Goal: Task Accomplishment & Management: Manage account settings

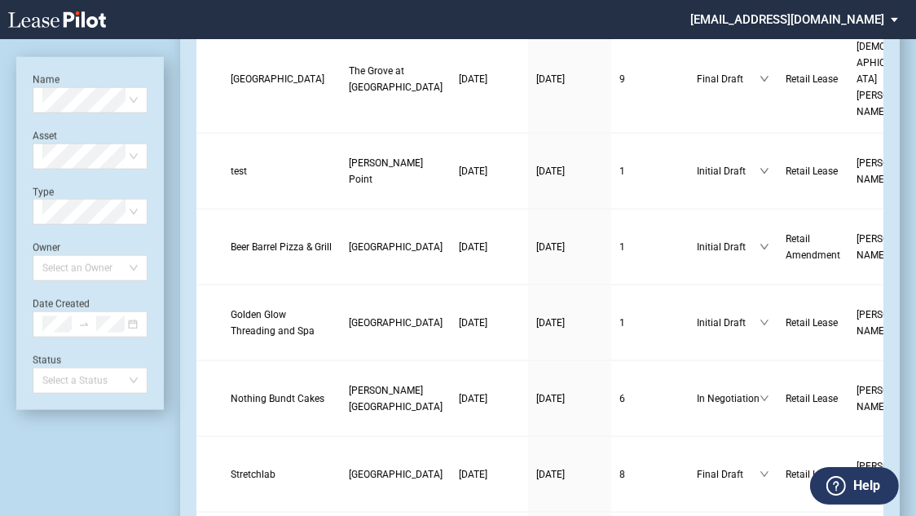
scroll to position [1760, 0]
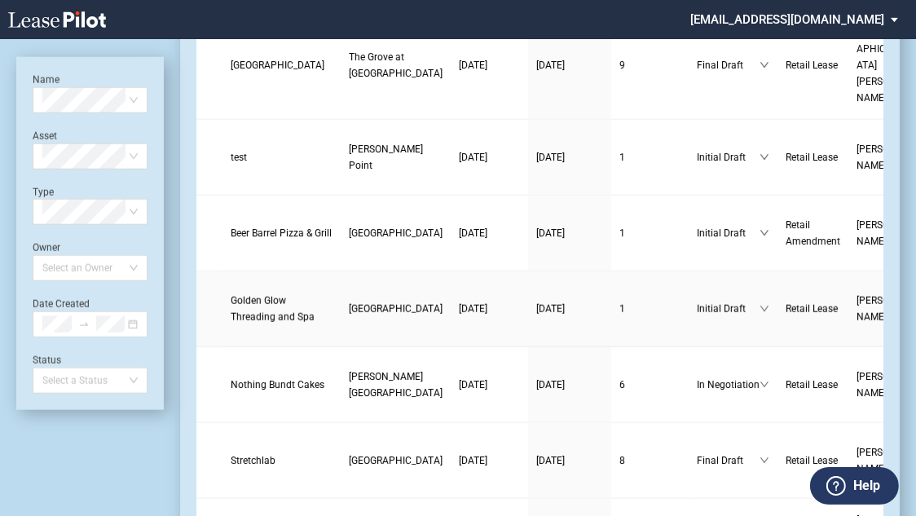
click at [242, 295] on span "Golden Glow Threading and Spa" at bounding box center [273, 309] width 84 height 28
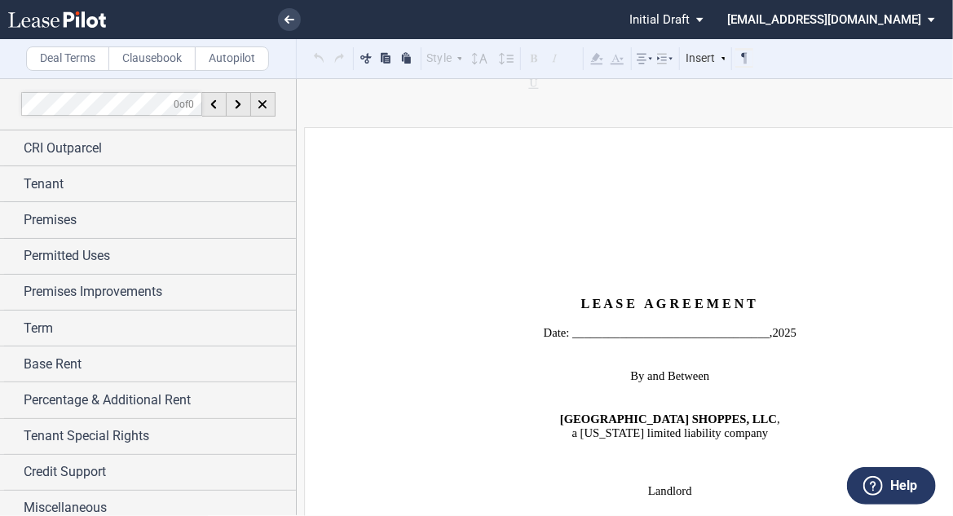
click at [689, 19] on span "Initial Draft" at bounding box center [659, 19] width 60 height 15
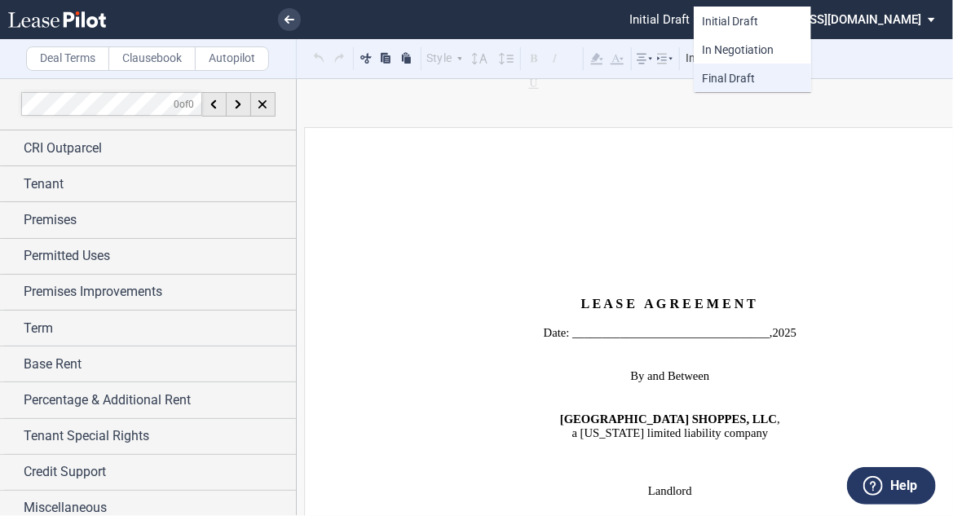
click at [740, 85] on div "Final Draft" at bounding box center [752, 78] width 101 height 15
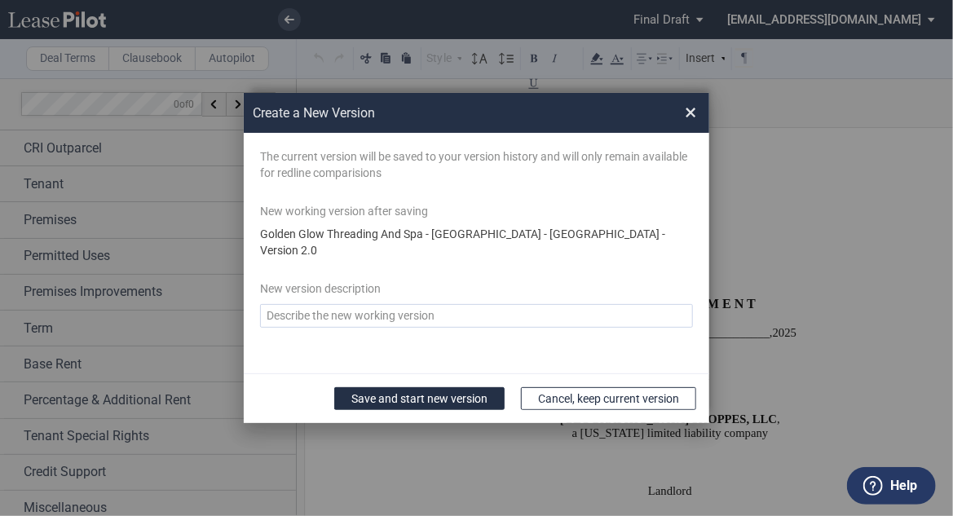
click at [336, 311] on textarea "Version Desc" at bounding box center [476, 316] width 433 height 24
type textarea "Final 9-23-25"
click at [376, 389] on button "Save and start new version" at bounding box center [419, 398] width 170 height 23
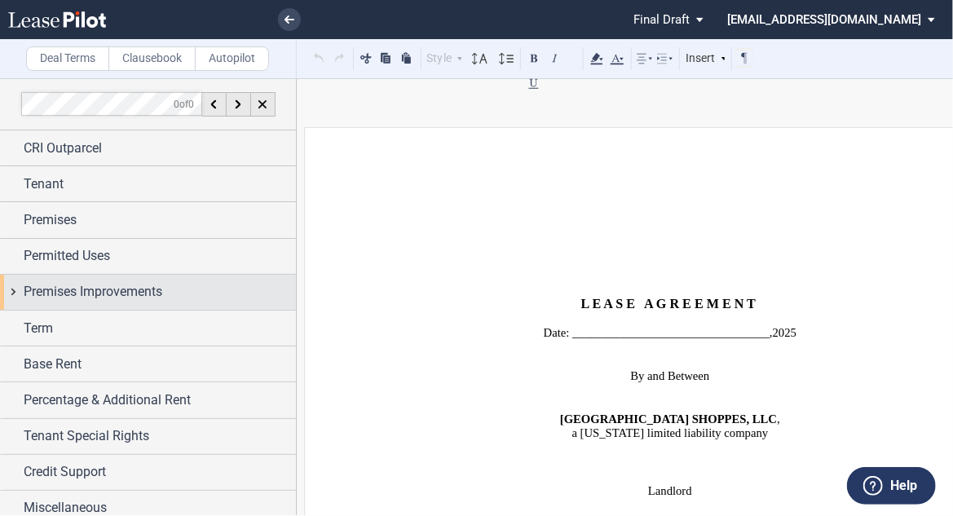
click at [97, 302] on div "Premises Improvements" at bounding box center [148, 292] width 296 height 35
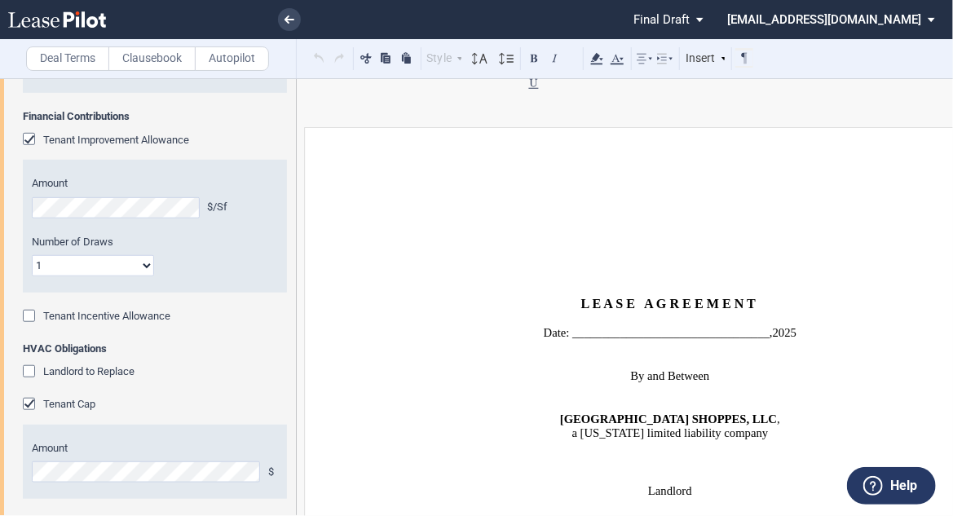
scroll to position [456, 0]
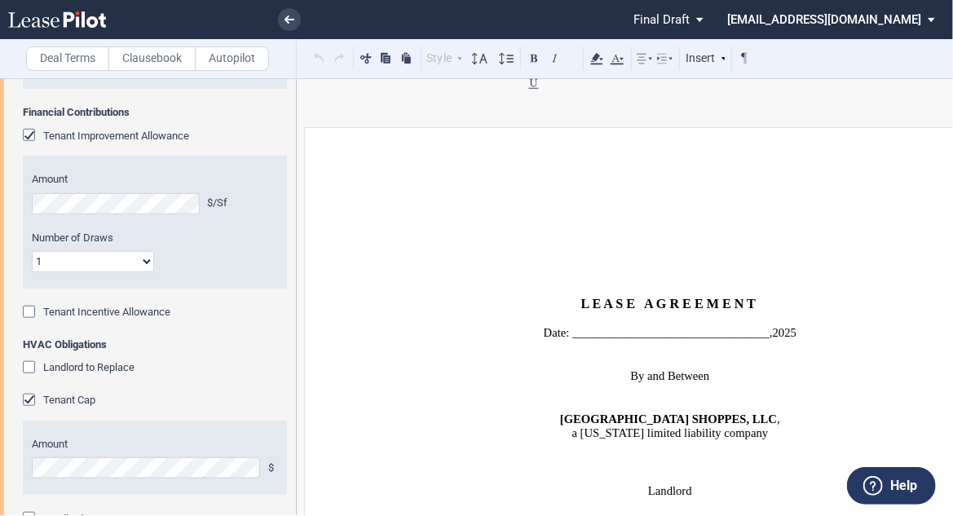
click at [26, 403] on div "Tenant Cap" at bounding box center [31, 402] width 16 height 16
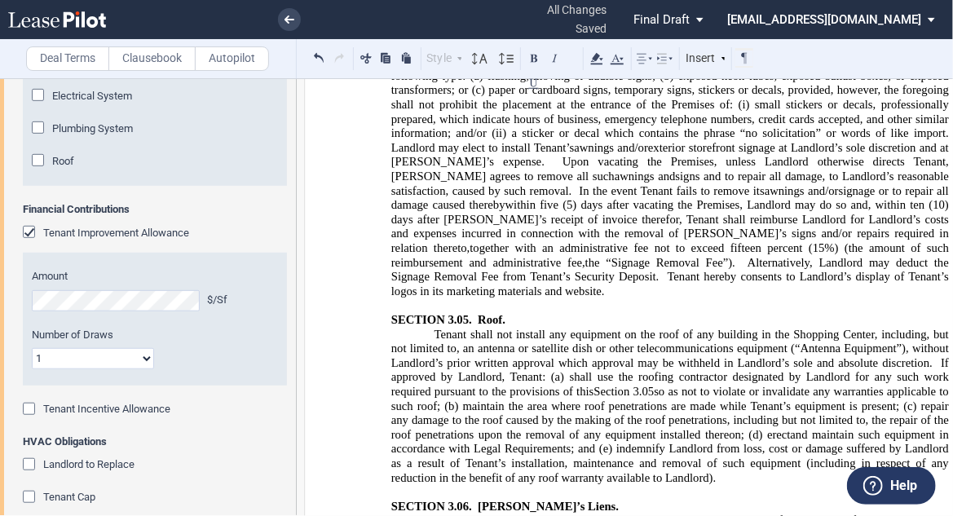
scroll to position [0, 0]
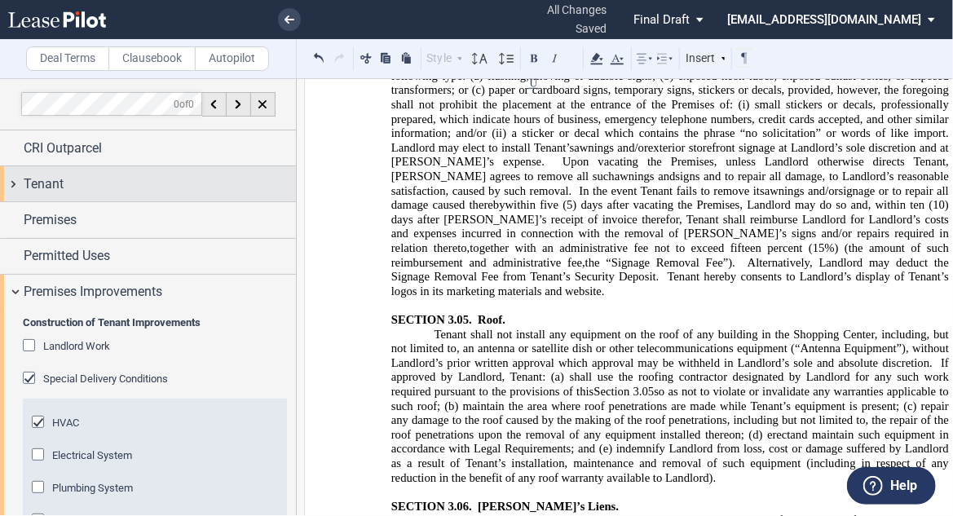
click at [147, 183] on div "Tenant" at bounding box center [160, 184] width 272 height 20
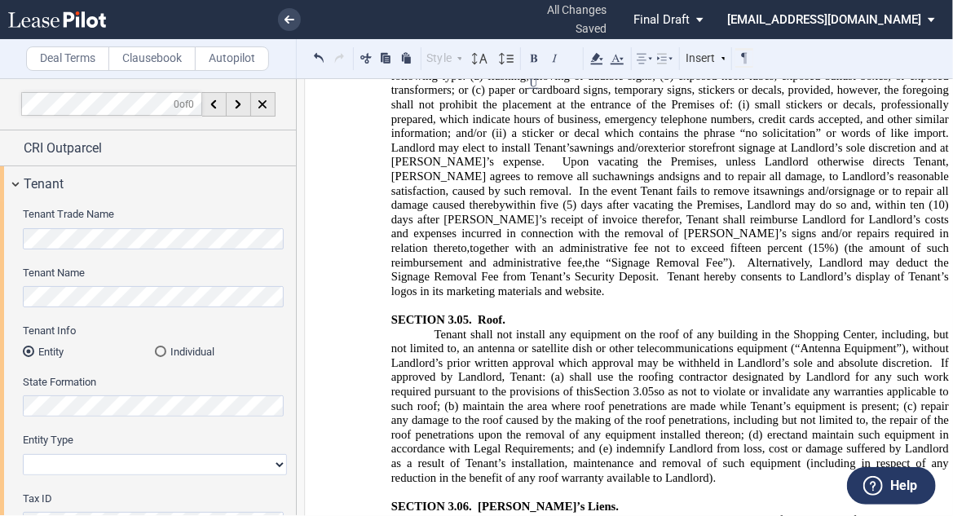
click at [0, 297] on html ".bocls-1{fill:#26354a;fill-rule:evenodd} Loading... × all changes saved Pending…" at bounding box center [476, 258] width 953 height 516
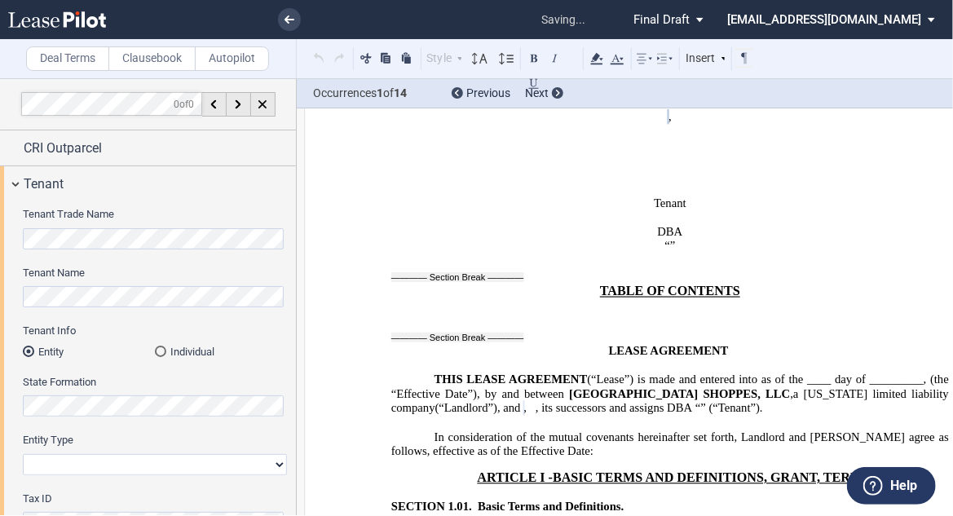
scroll to position [325, 0]
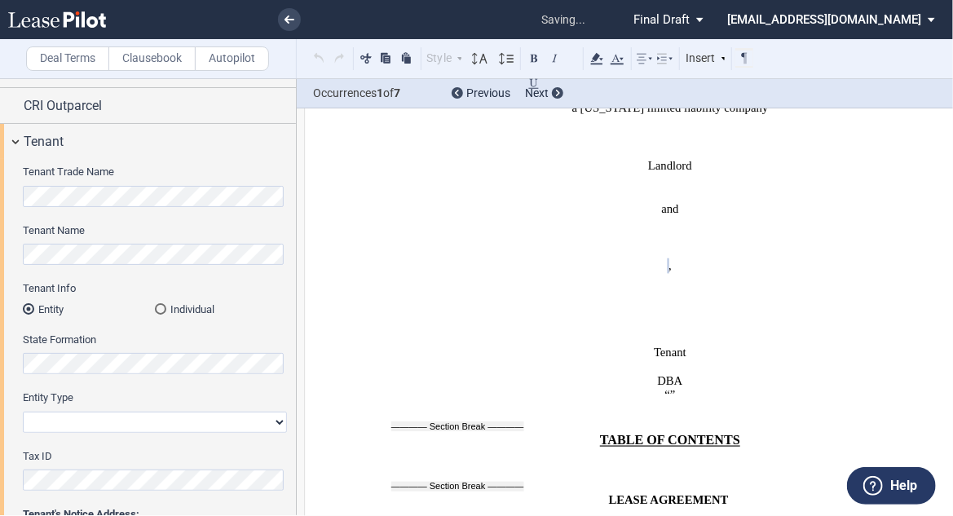
scroll to position [65, 0]
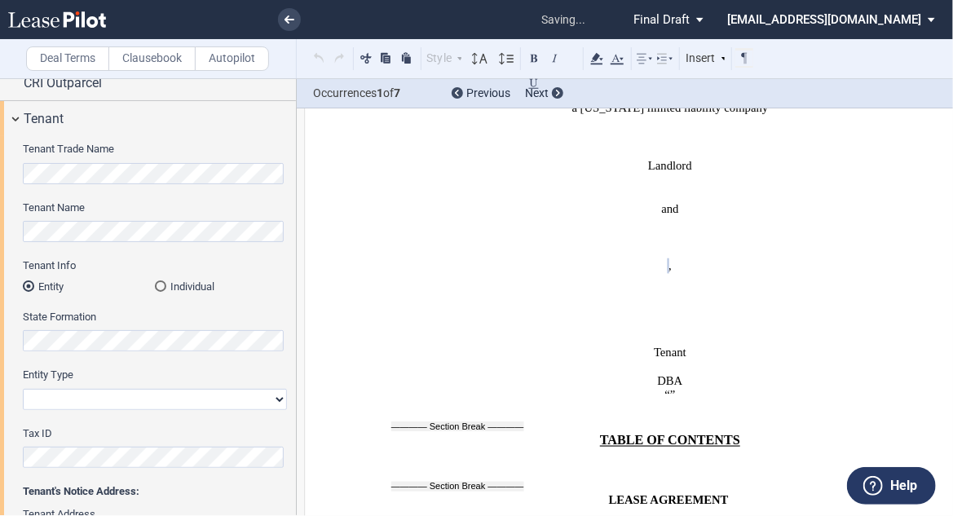
click at [93, 394] on select "Corporation Limited Liability Company General Partnership Limited Partnership O…" at bounding box center [155, 399] width 264 height 21
select select "limited liability company"
click at [23, 389] on select "Corporation Limited Liability Company General Partnership Limited Partnership O…" at bounding box center [155, 399] width 264 height 21
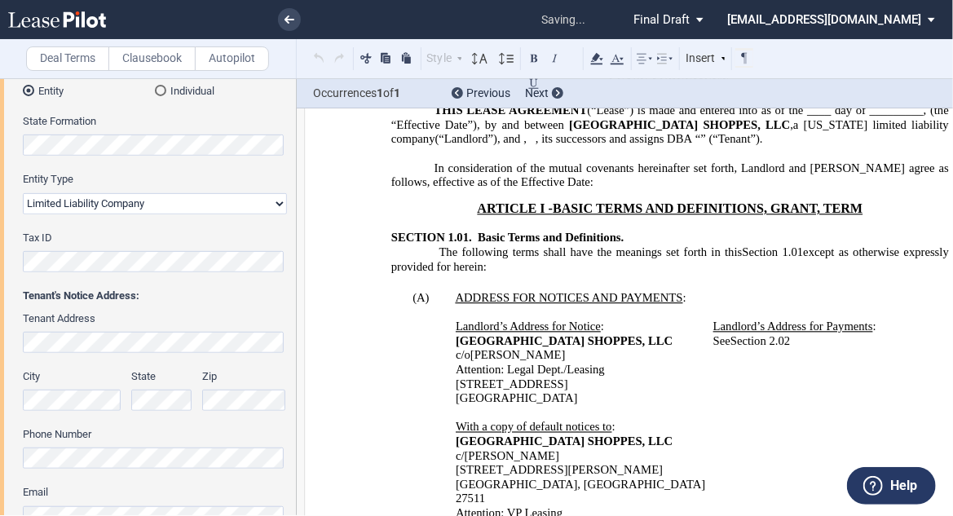
scroll to position [1039, 0]
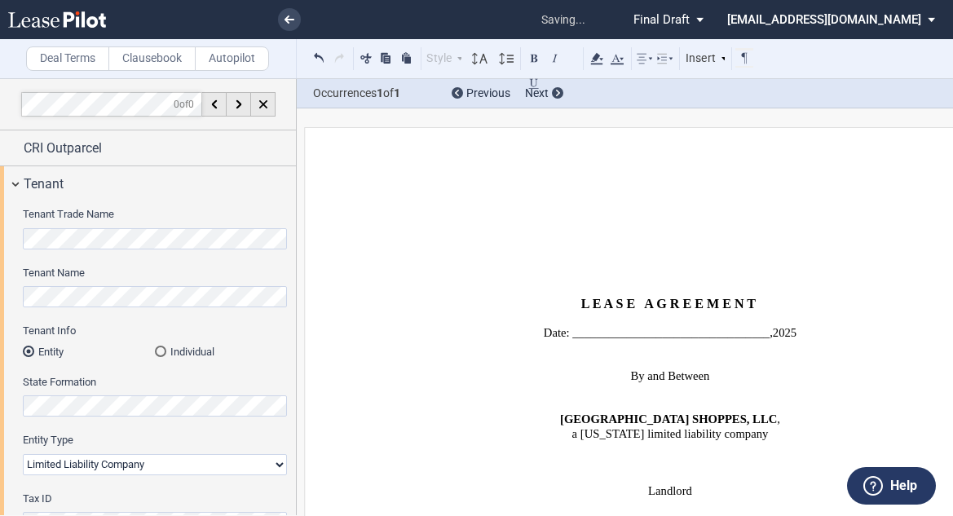
select select "limited liability company"
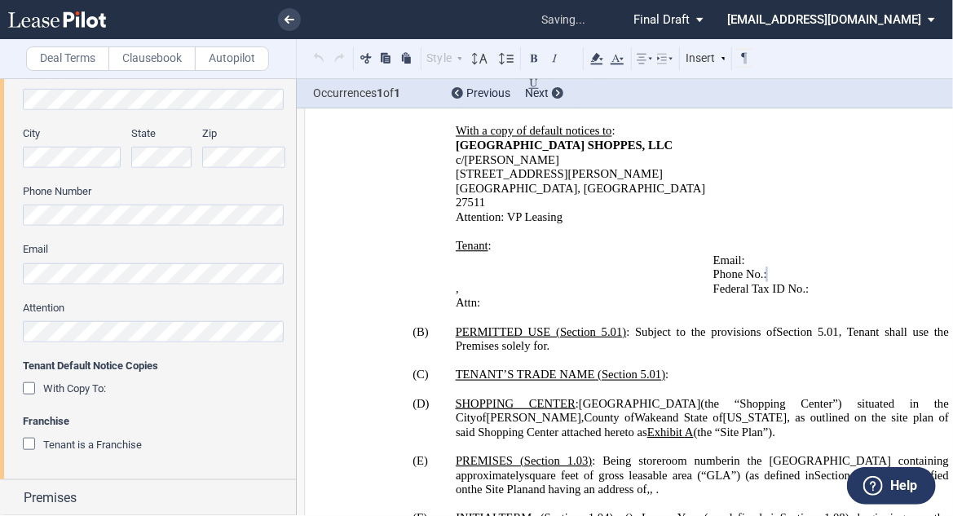
scroll to position [522, 0]
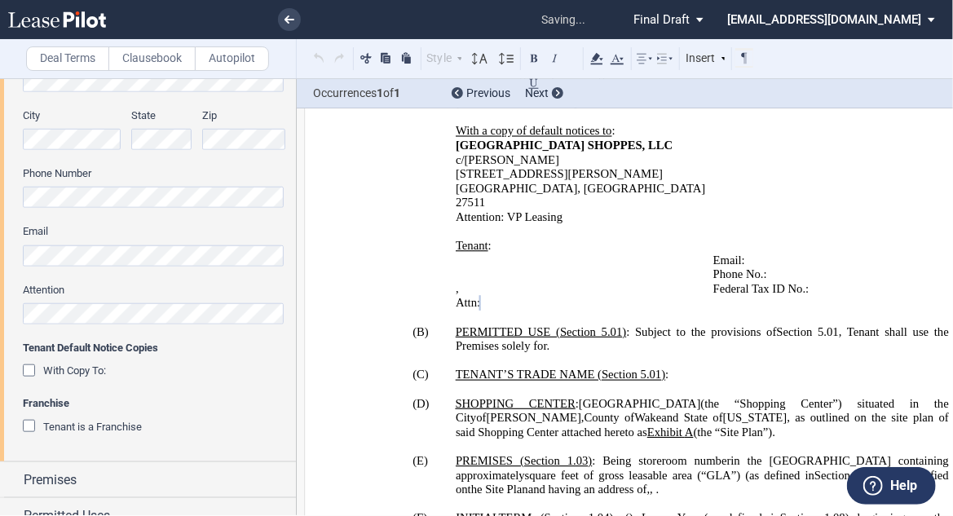
click at [189, 378] on div "With Copy To:" at bounding box center [155, 371] width 264 height 16
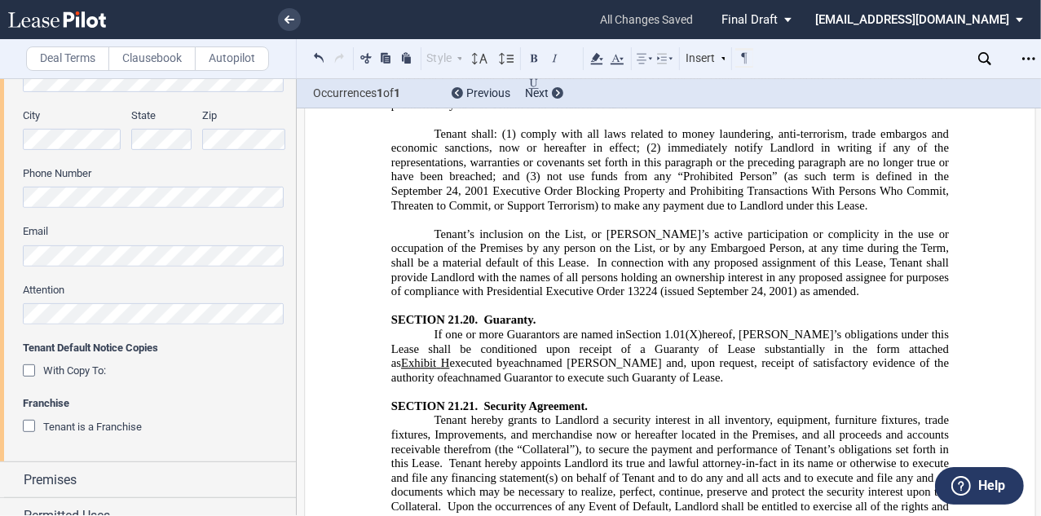
scroll to position [23131, 0]
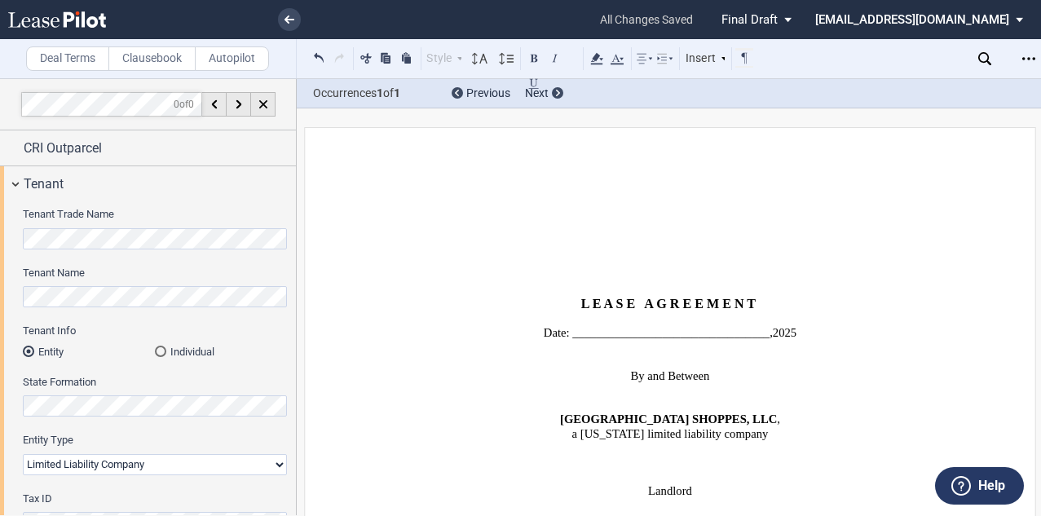
select select "limited liability company"
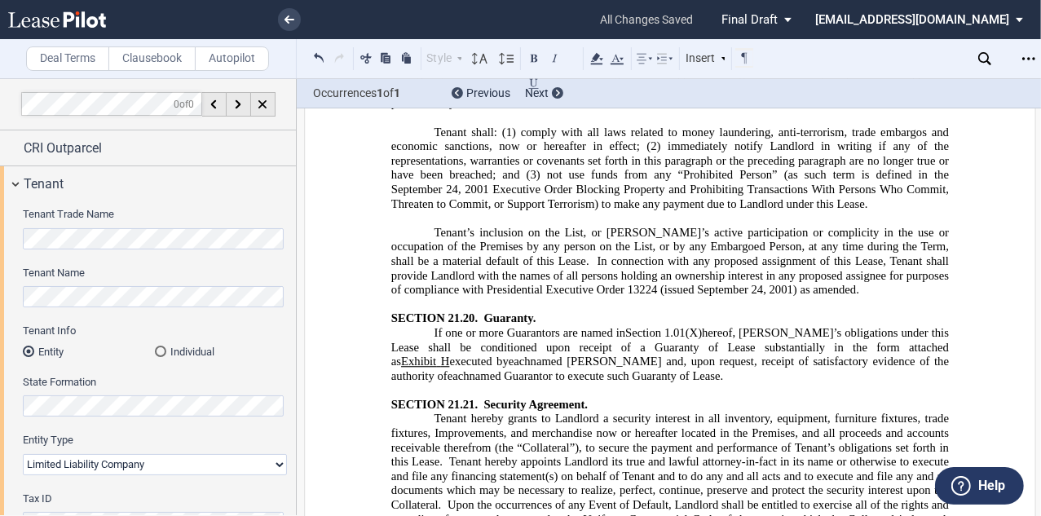
scroll to position [522, 0]
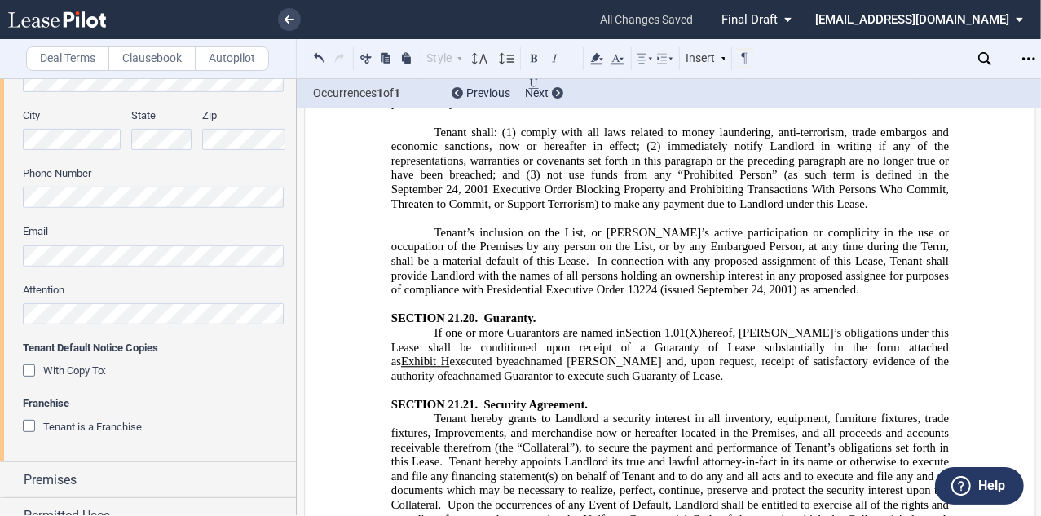
drag, startPoint x: 378, startPoint y: 320, endPoint x: 449, endPoint y: 318, distance: 70.9
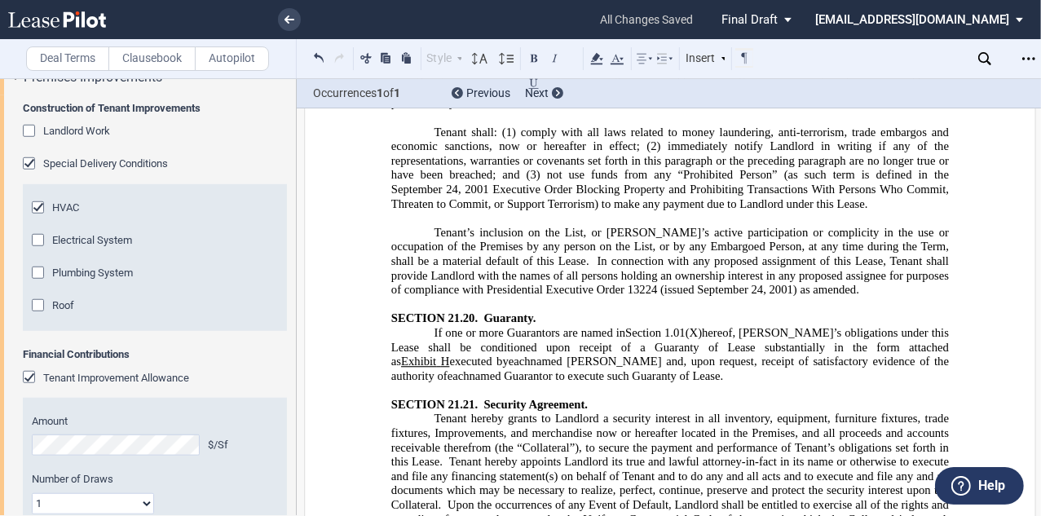
scroll to position [978, 0]
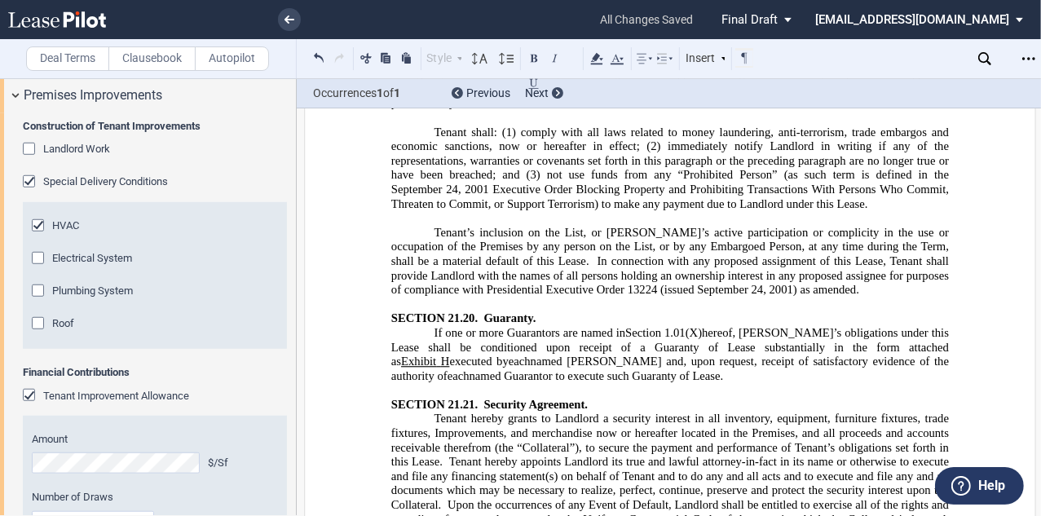
click at [24, 178] on div "Special Delivery Conditions" at bounding box center [31, 183] width 16 height 16
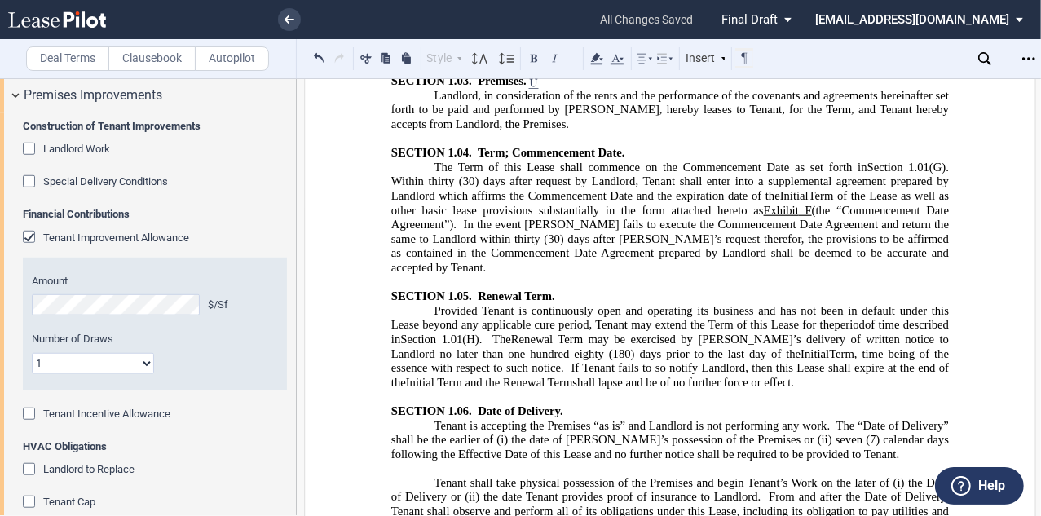
scroll to position [3025, 0]
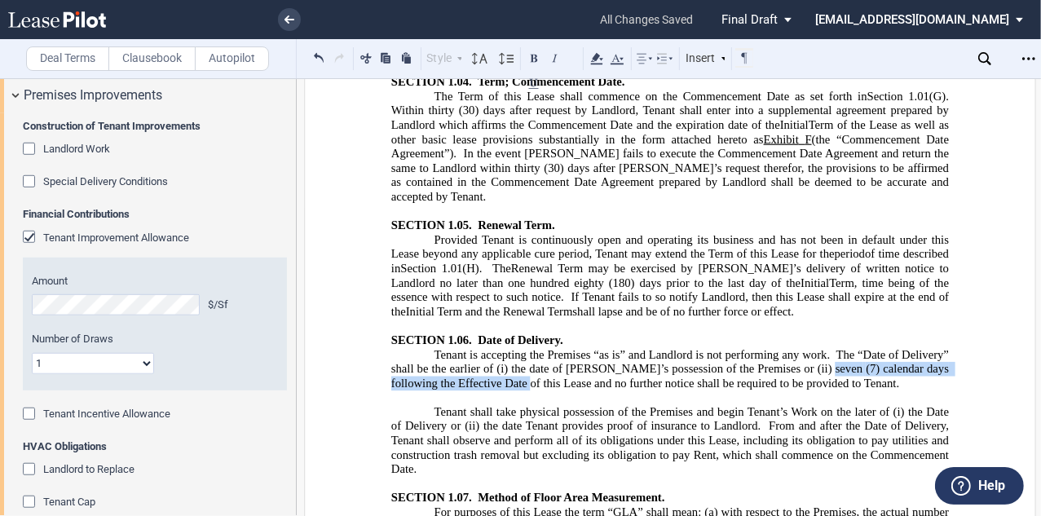
drag, startPoint x: 767, startPoint y: 284, endPoint x: 447, endPoint y: 299, distance: 320.6
click at [459, 347] on span "Tenant is accepting the Premises “as is” and Landlord is not performing any wor…" at bounding box center [671, 368] width 561 height 42
copy span "seven (7) calendar days following the Effective Date"
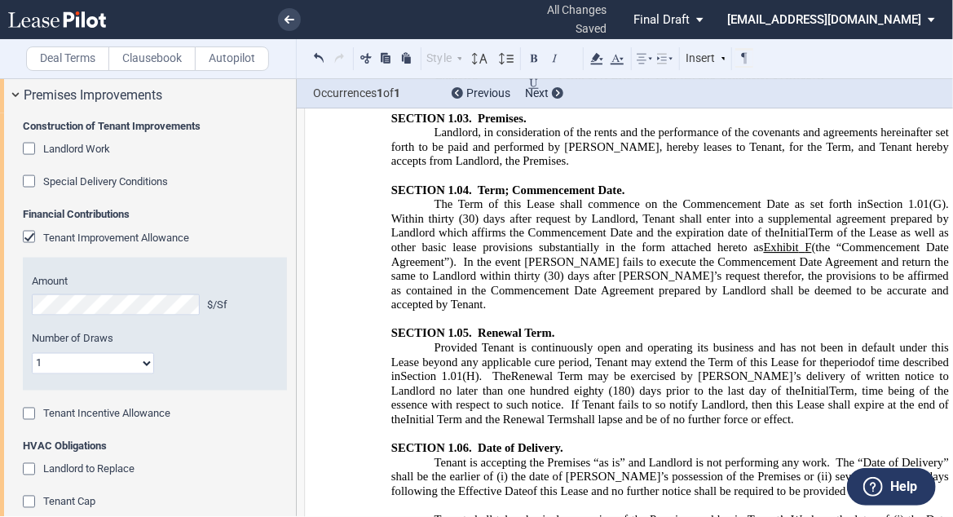
scroll to position [3073, 0]
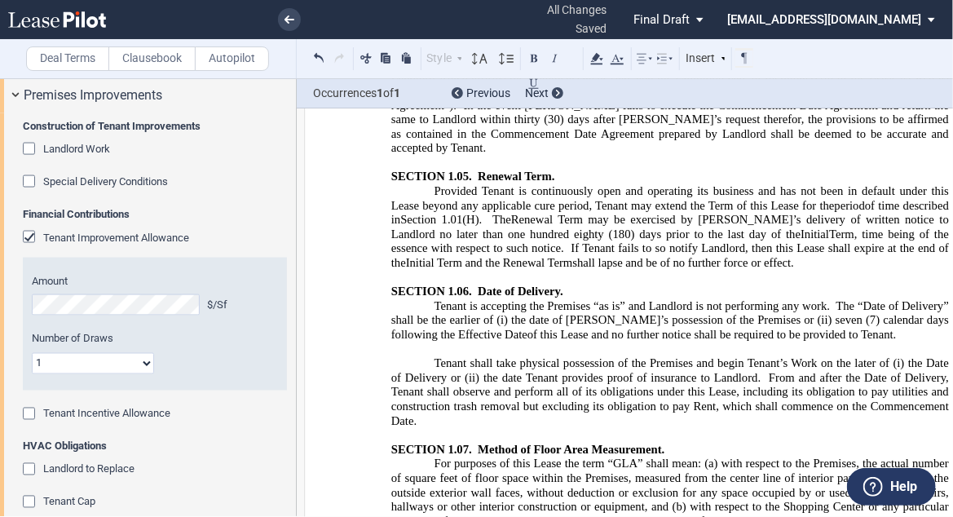
click at [825, 299] on span "Tenant is accepting the Premises “as is” and Landlord is not performing any wor…" at bounding box center [632, 306] width 396 height 14
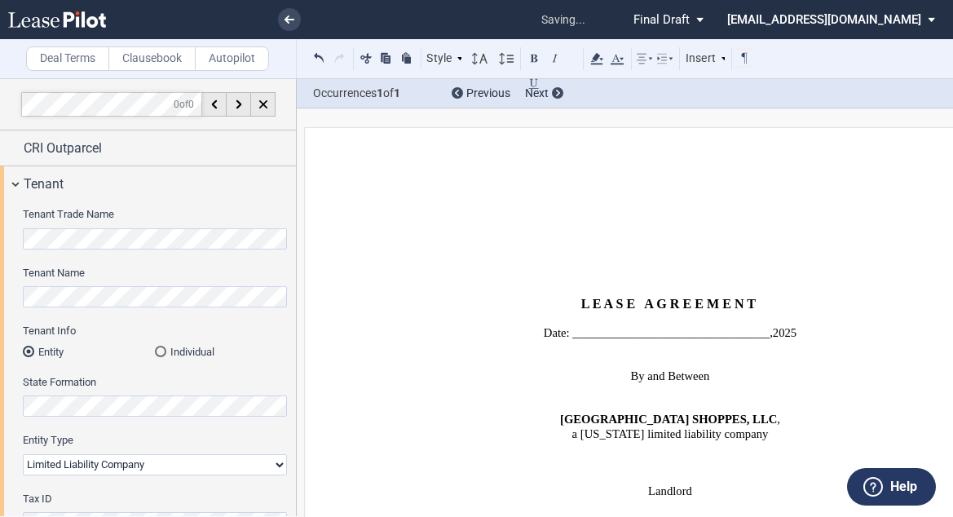
select select "limited liability company"
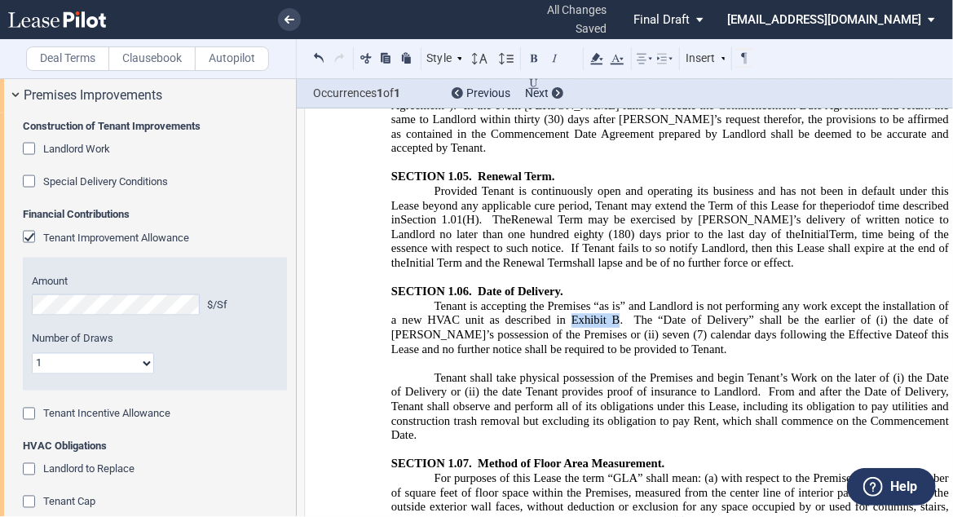
drag, startPoint x: 600, startPoint y: 236, endPoint x: 553, endPoint y: 236, distance: 46.4
click at [553, 299] on span "Tenant is accepting the Premises “as is” and Landlord is not performing any wor…" at bounding box center [671, 313] width 561 height 28
click at [530, 86] on button at bounding box center [534, 83] width 20 height 20
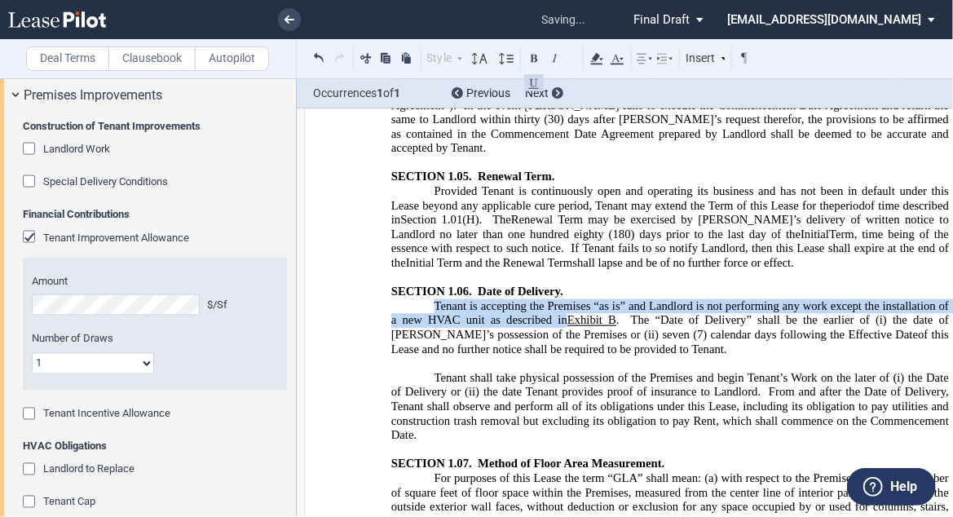
click at [712, 314] on span "The “Date of Delivery” shall be the earlier of (i)" at bounding box center [759, 321] width 256 height 14
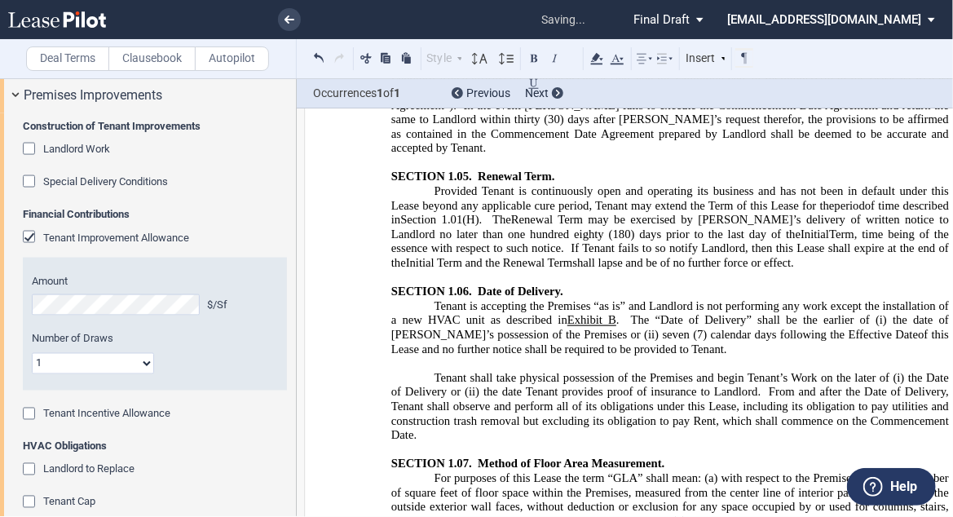
click at [837, 299] on span "Tenant is accepting the Premises “as is” and Landlord is not performing any wor…" at bounding box center [671, 313] width 561 height 28
click at [825, 299] on span "Tenant is accepting the Premises “as is” and Landlord is not performing any wor…" at bounding box center [671, 313] width 561 height 28
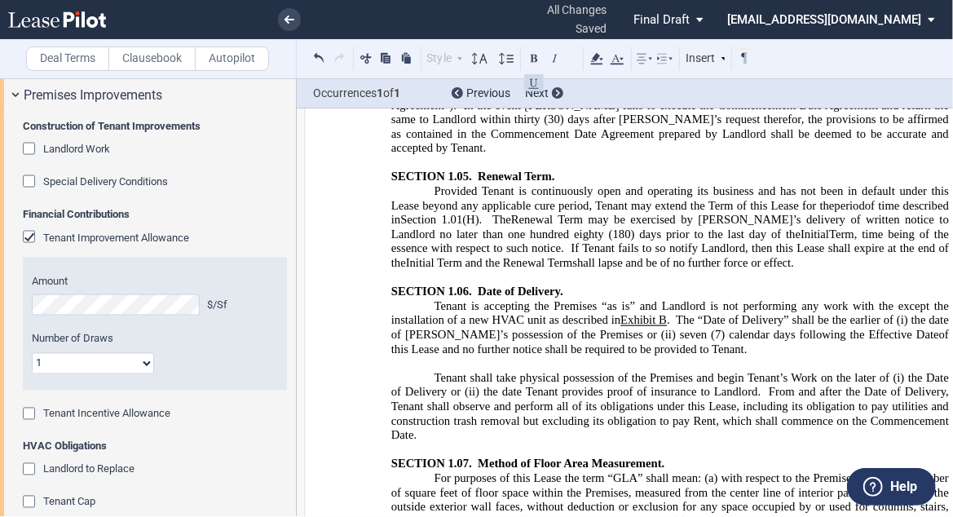
click at [927, 299] on span "Tenant is accepting the Premises “as is” and Landlord is not performing any wor…" at bounding box center [671, 313] width 561 height 28
click at [743, 299] on p "Tenant is accepting the Premises “as is” and Landlord is not performing any wor…" at bounding box center [669, 327] width 557 height 57
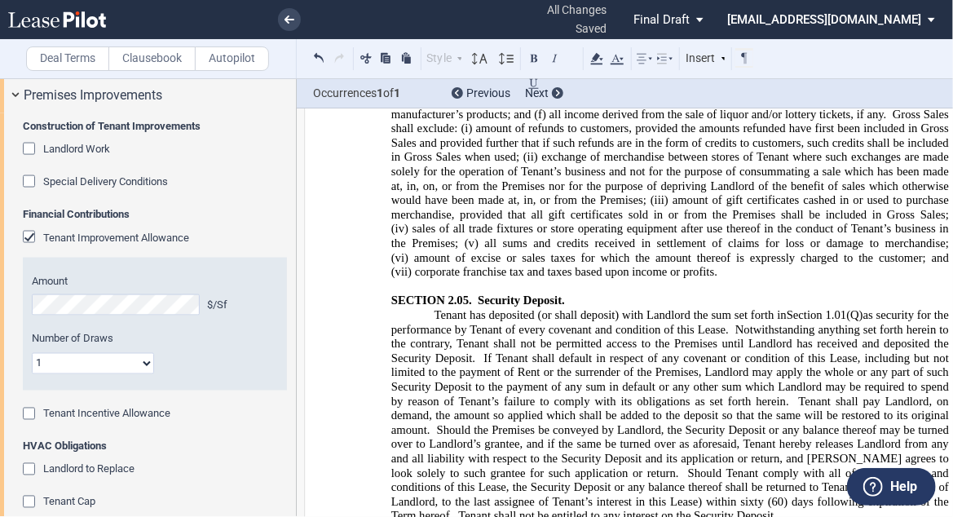
scroll to position [4703, 0]
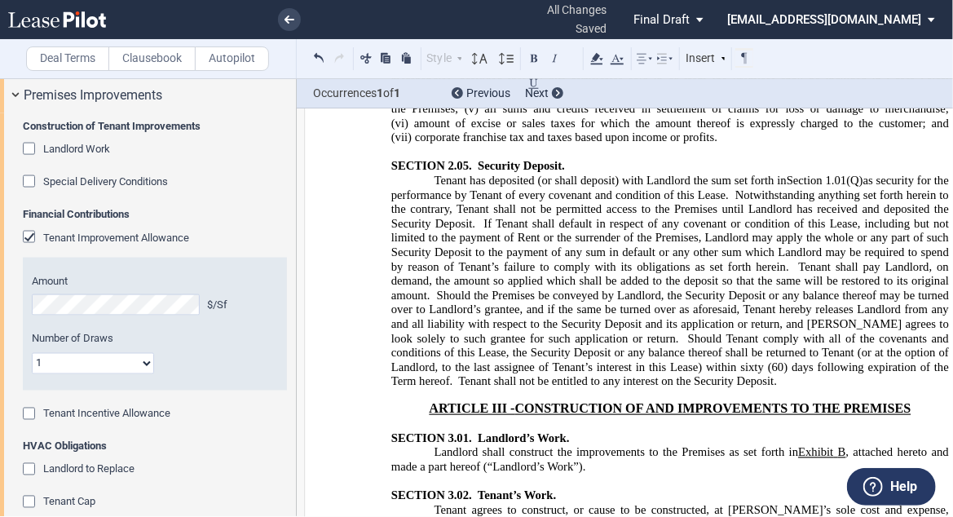
click at [59, 152] on span "Landlord Work" at bounding box center [76, 149] width 67 height 12
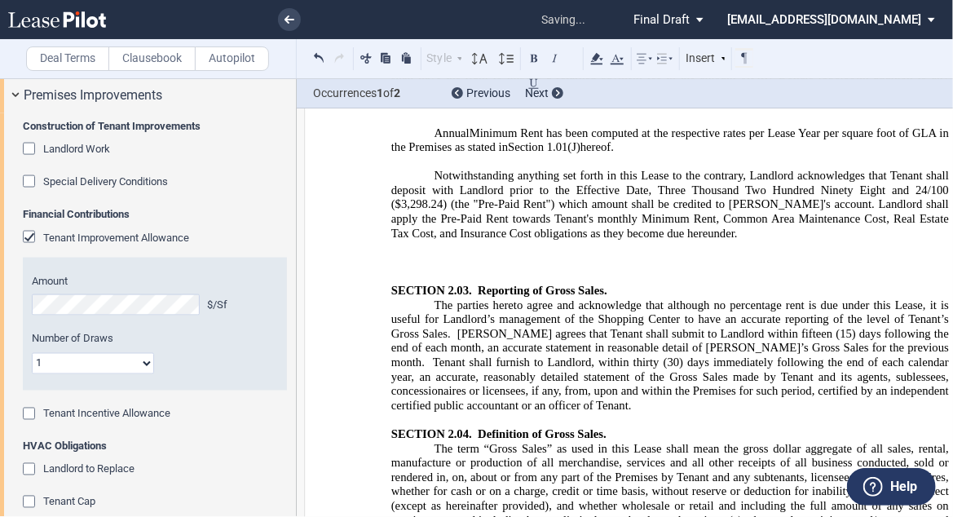
scroll to position [3065, 0]
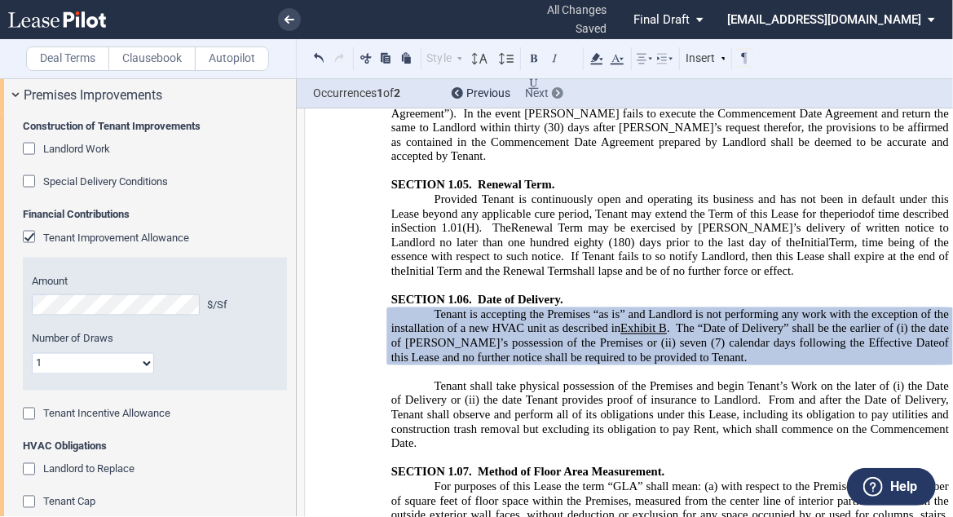
click at [555, 86] on div "Next" at bounding box center [544, 94] width 38 height 16
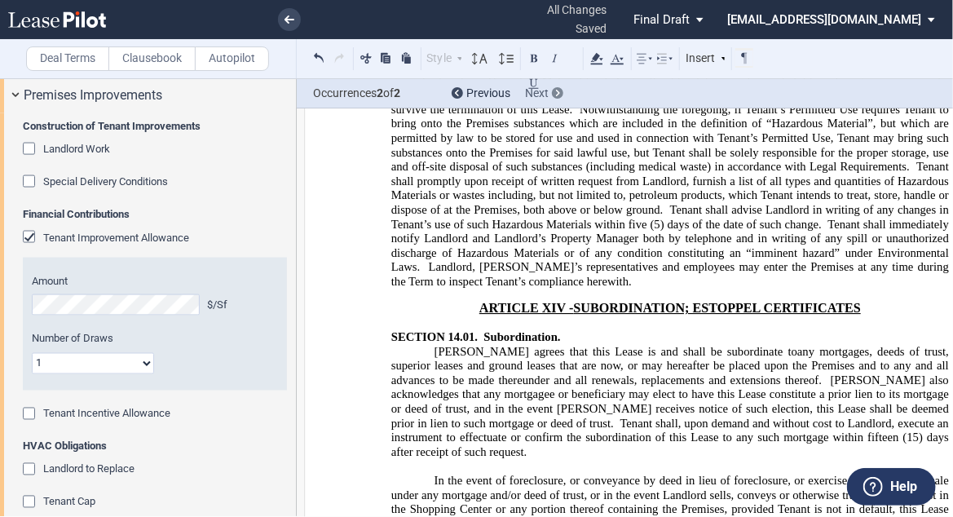
scroll to position [23832, 0]
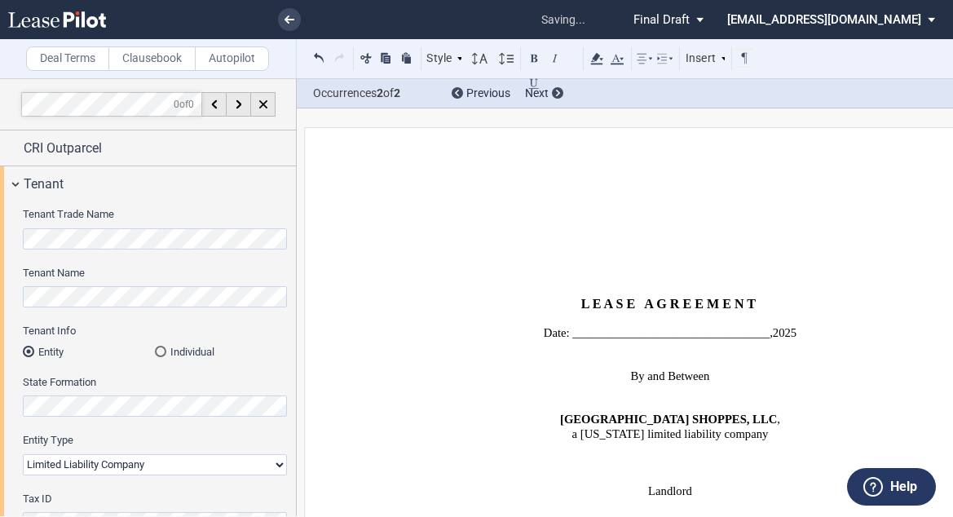
select select "limited liability company"
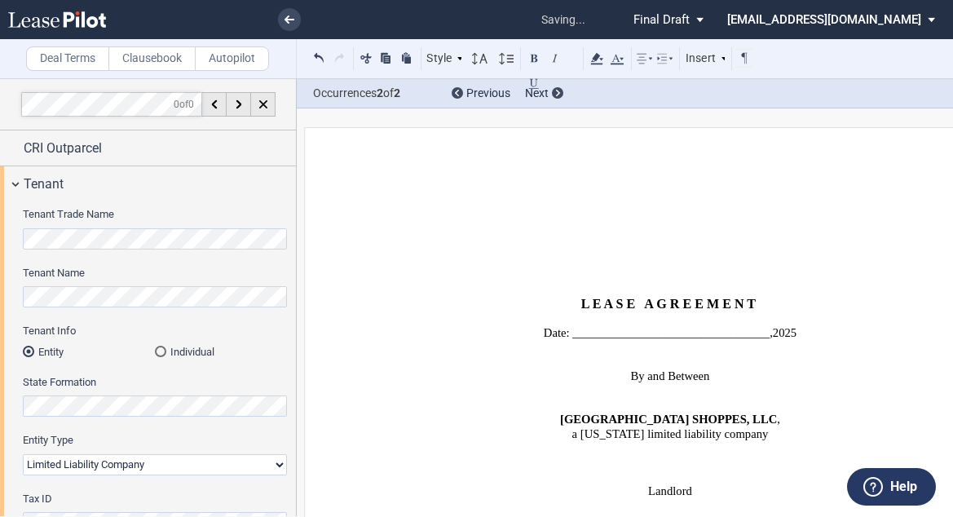
select select "limited liability company"
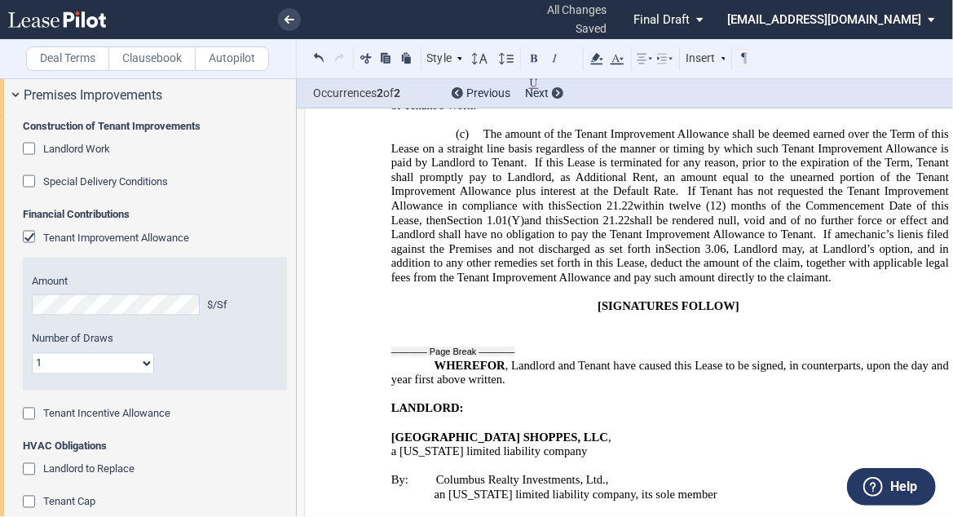
drag, startPoint x: 674, startPoint y: 310, endPoint x: 696, endPoint y: 310, distance: 22.0
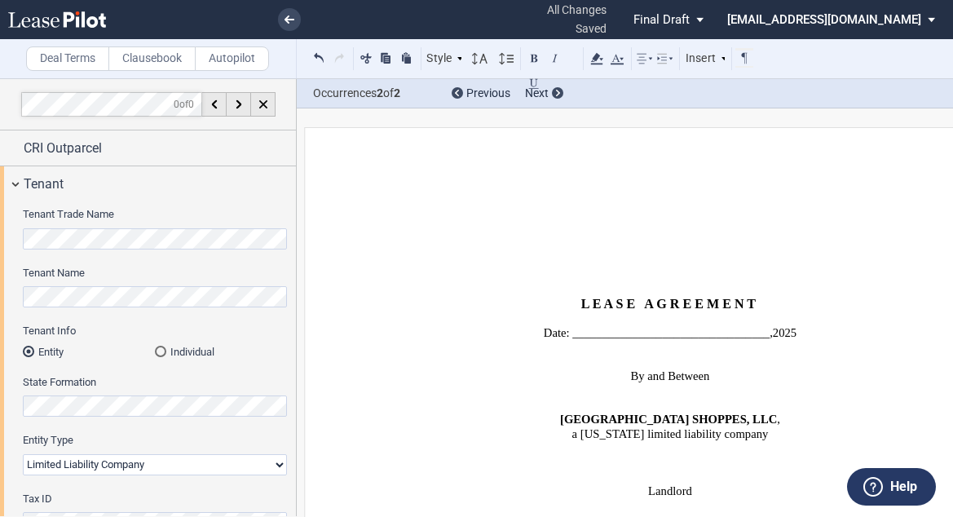
select select "limited liability company"
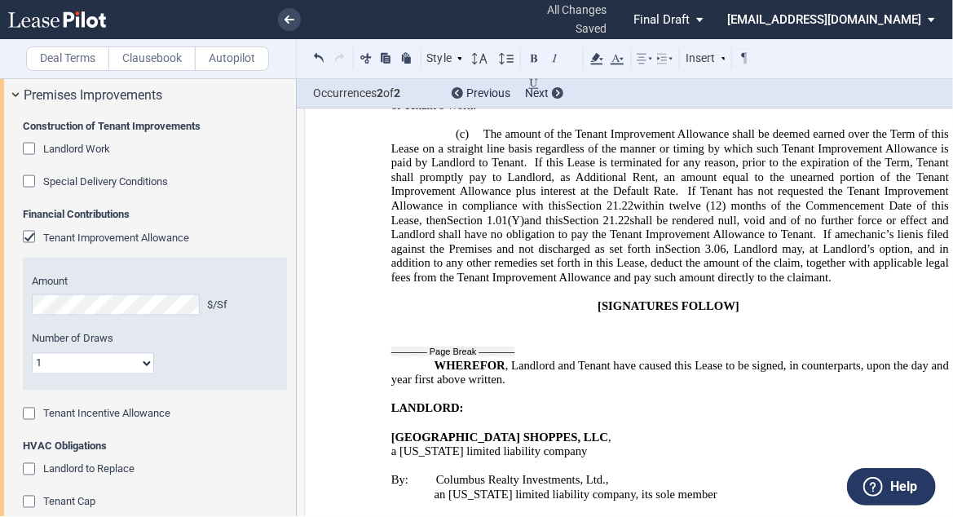
drag, startPoint x: 777, startPoint y: 310, endPoint x: 799, endPoint y: 306, distance: 22.4
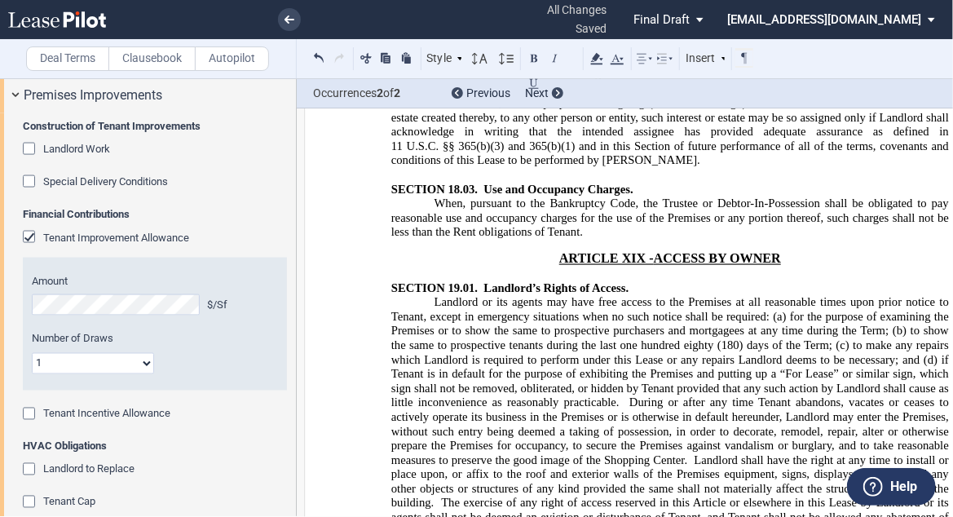
scroll to position [18877, 0]
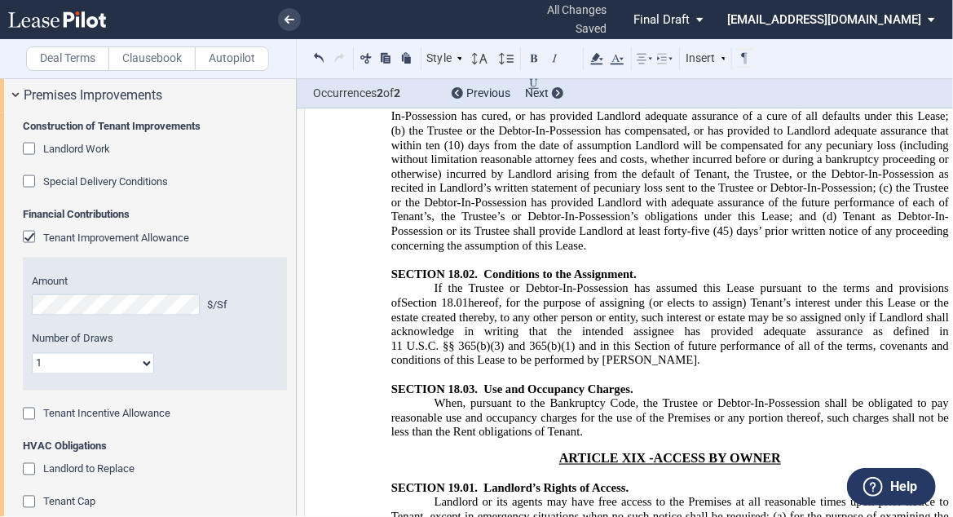
drag, startPoint x: 434, startPoint y: 294, endPoint x: 456, endPoint y: 286, distance: 24.2
drag, startPoint x: 546, startPoint y: 288, endPoint x: 503, endPoint y: 290, distance: 43.2
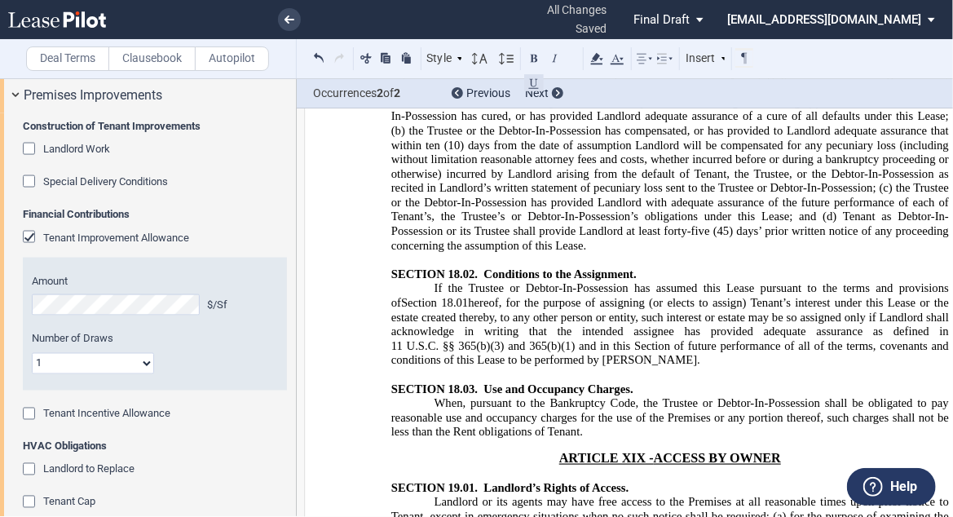
click at [532, 80] on button at bounding box center [534, 83] width 20 height 20
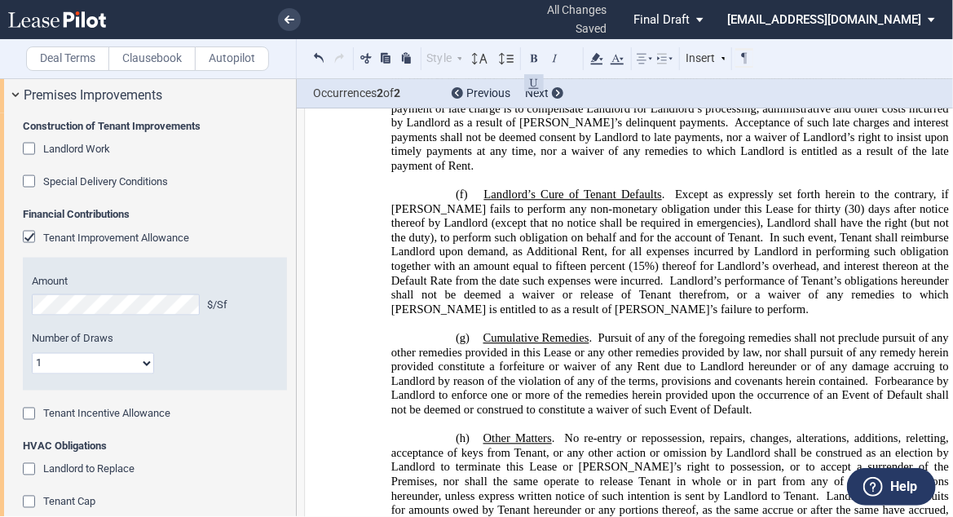
scroll to position [18160, 0]
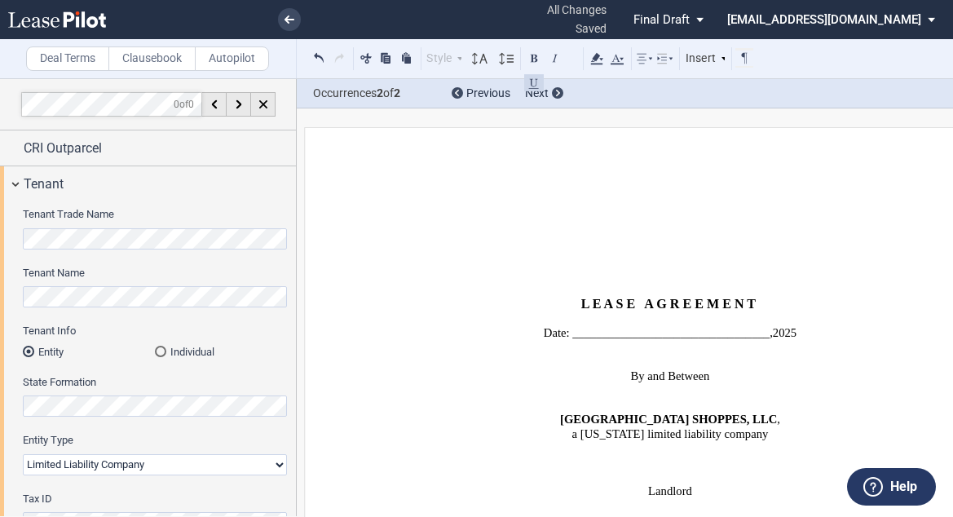
select select "limited liability company"
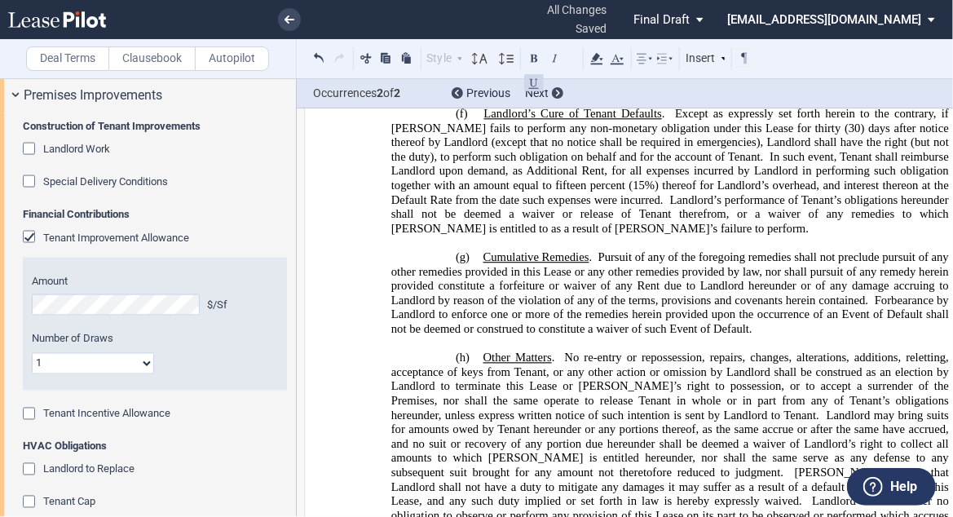
scroll to position [18225, 0]
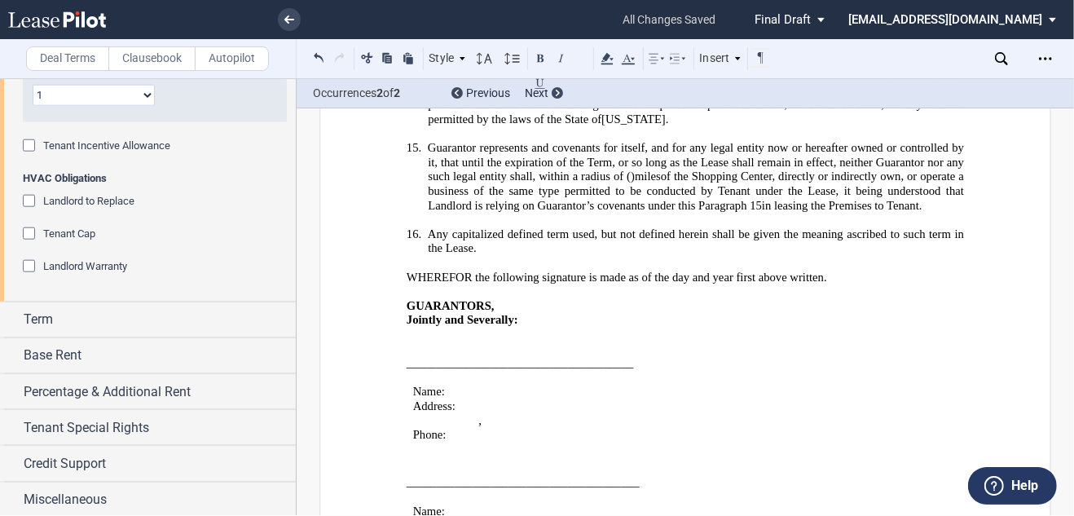
scroll to position [46082, 0]
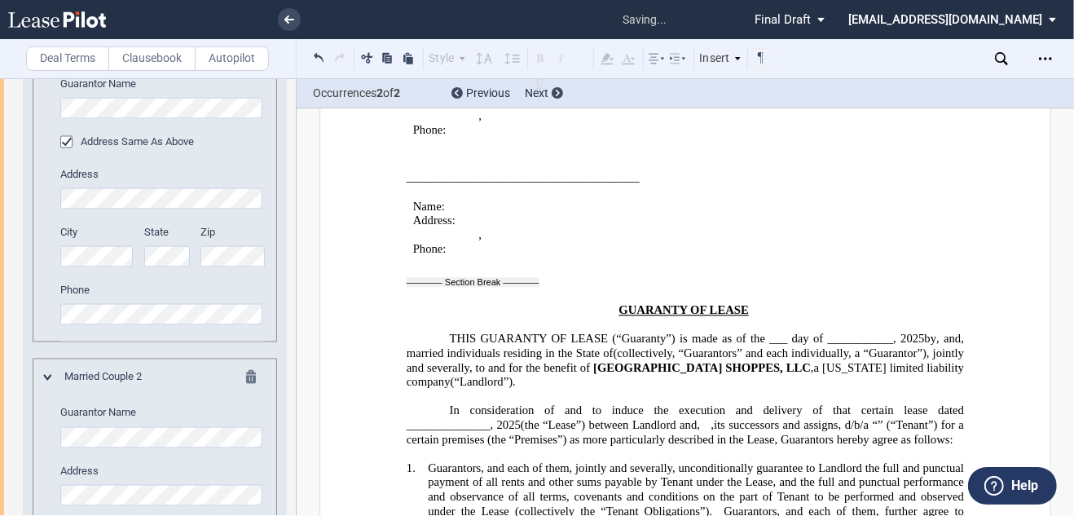
scroll to position [2473, 0]
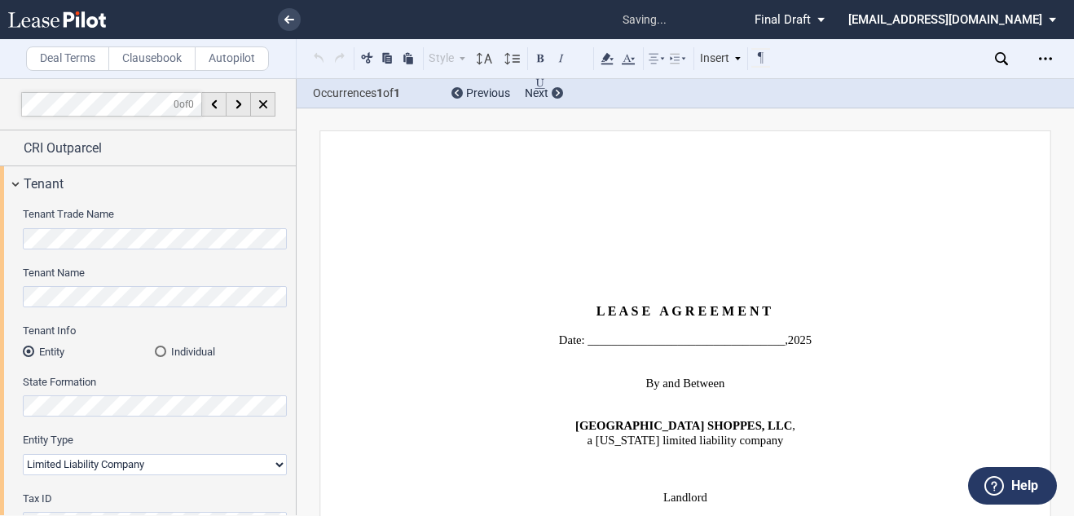
select select "limited liability company"
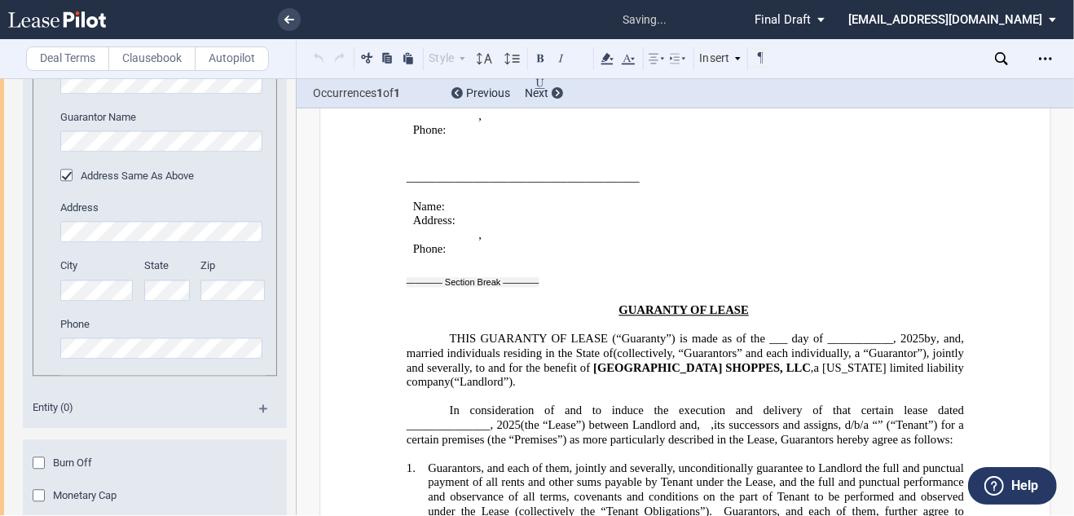
scroll to position [2604, 0]
click at [316, 53] on button at bounding box center [319, 58] width 19 height 20
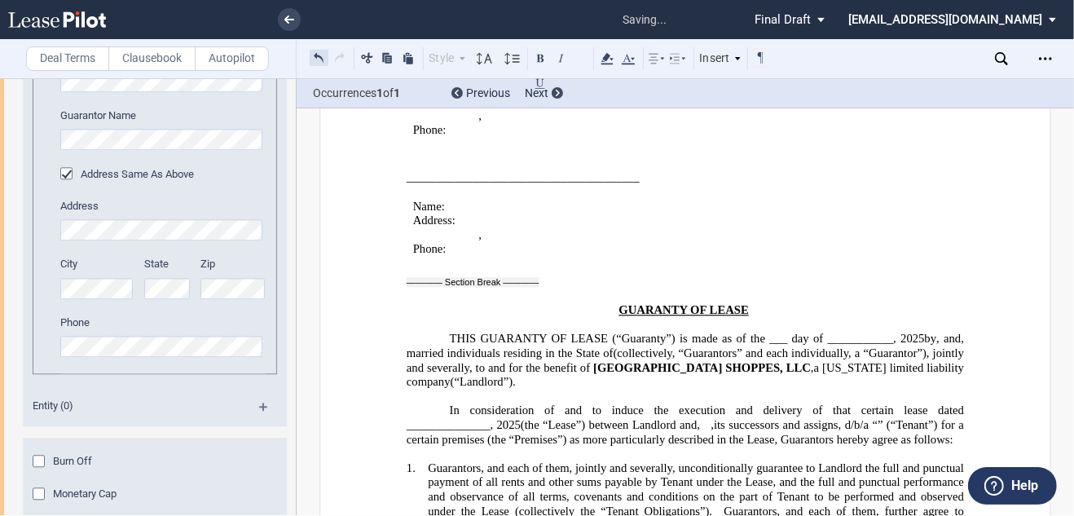
click at [321, 59] on button at bounding box center [319, 58] width 19 height 20
click at [323, 57] on button at bounding box center [319, 58] width 19 height 20
drag, startPoint x: 623, startPoint y: 309, endPoint x: 475, endPoint y: 309, distance: 147.5
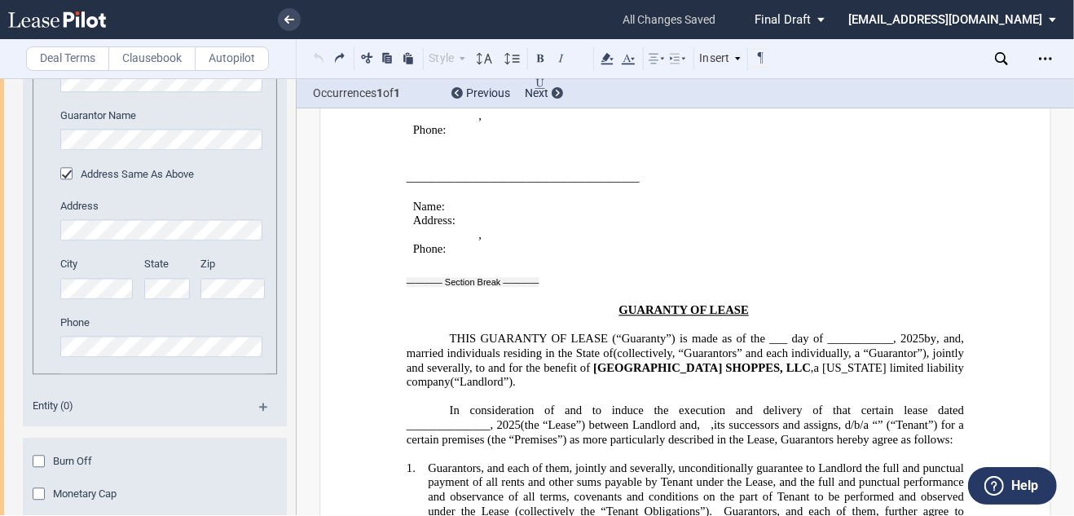
drag, startPoint x: 473, startPoint y: 307, endPoint x: 636, endPoint y: 309, distance: 163.8
drag, startPoint x: 627, startPoint y: 307, endPoint x: 477, endPoint y: 310, distance: 150.0
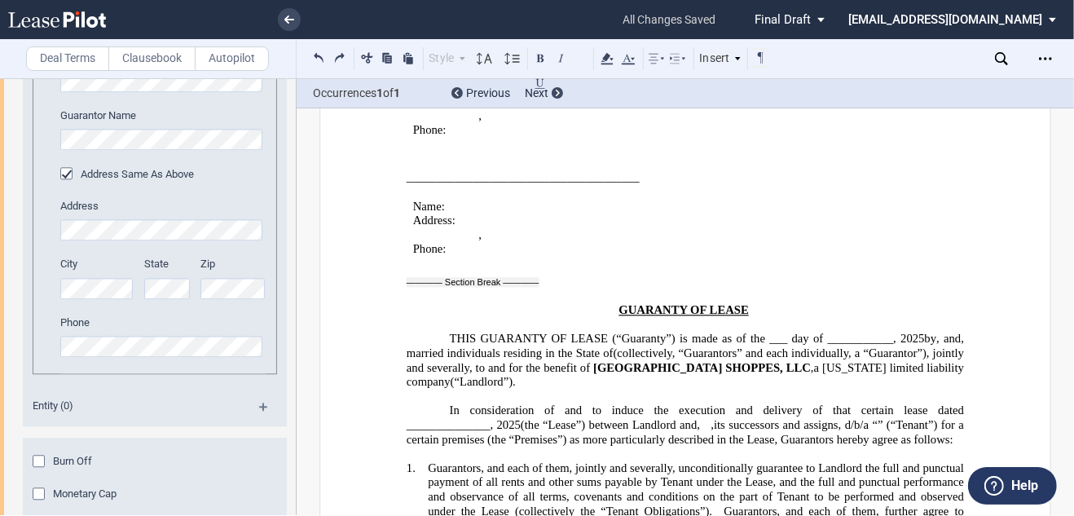
drag, startPoint x: 482, startPoint y: 439, endPoint x: 462, endPoint y: 451, distance: 23.3
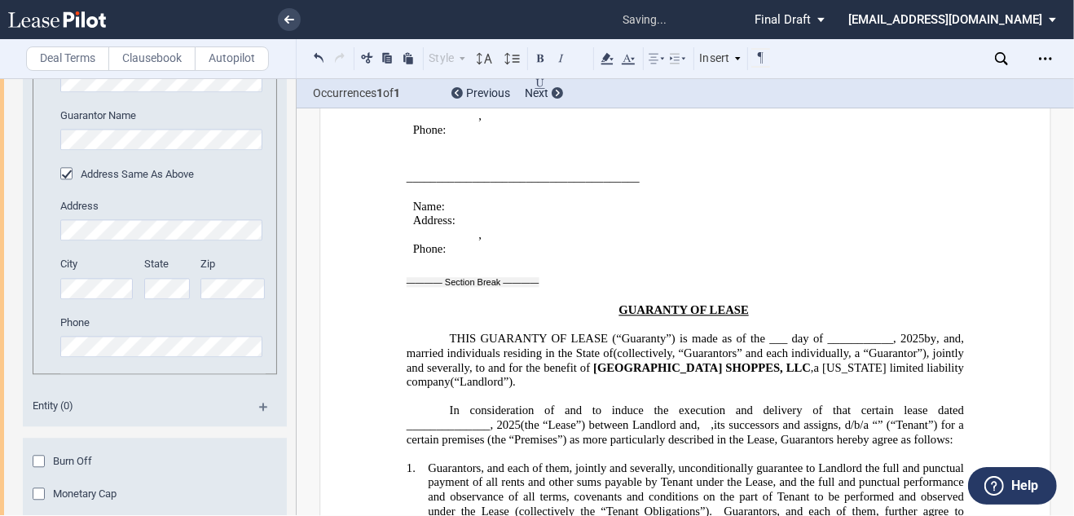
drag, startPoint x: 422, startPoint y: 448, endPoint x: 430, endPoint y: 450, distance: 8.3
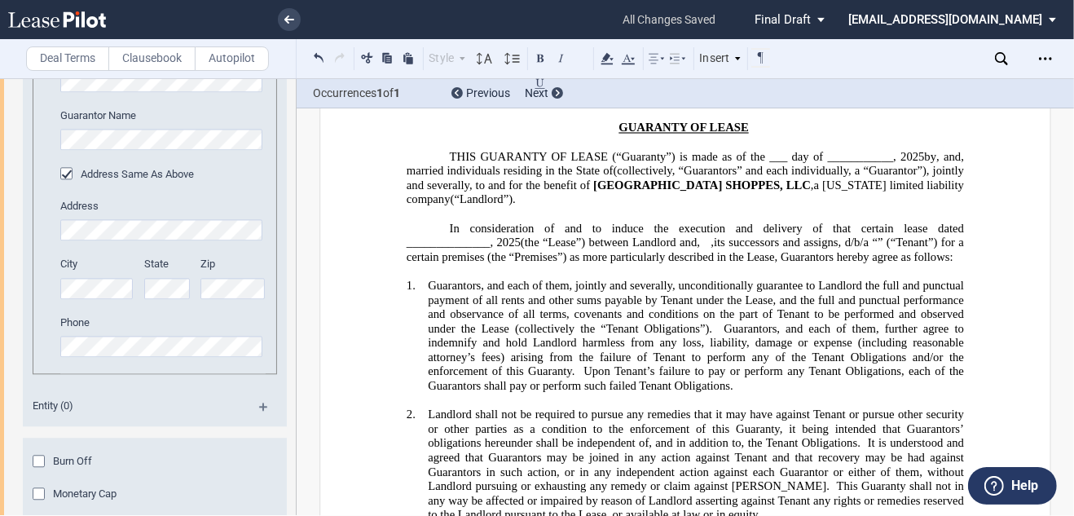
scroll to position [44257, 0]
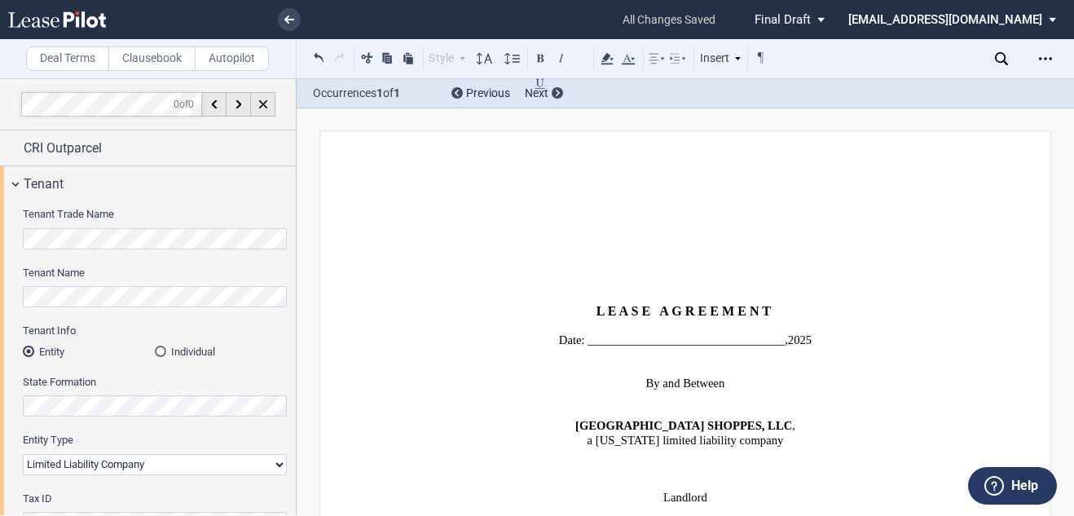
select select "limited liability company"
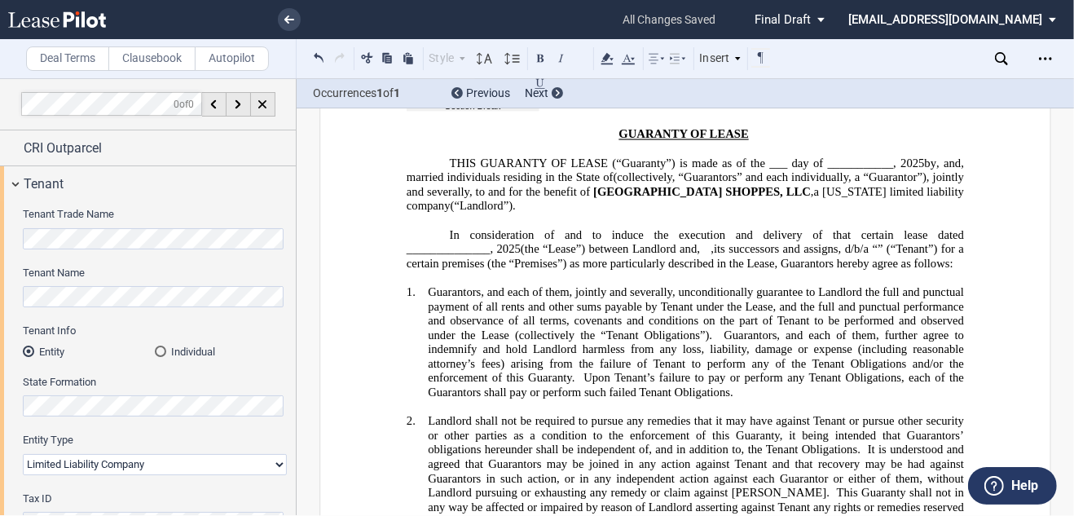
scroll to position [2604, 0]
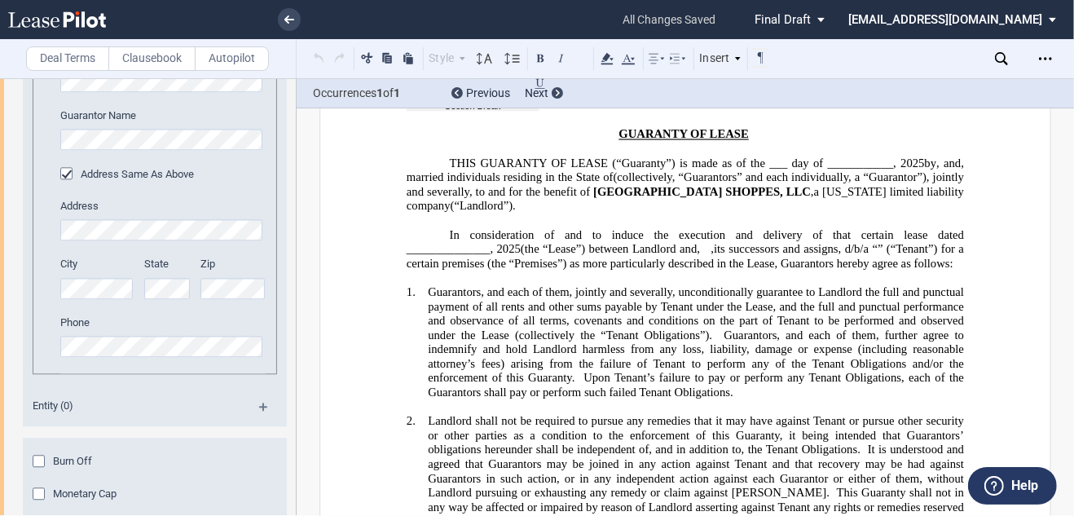
drag, startPoint x: 408, startPoint y: 203, endPoint x: 652, endPoint y: 205, distance: 243.7
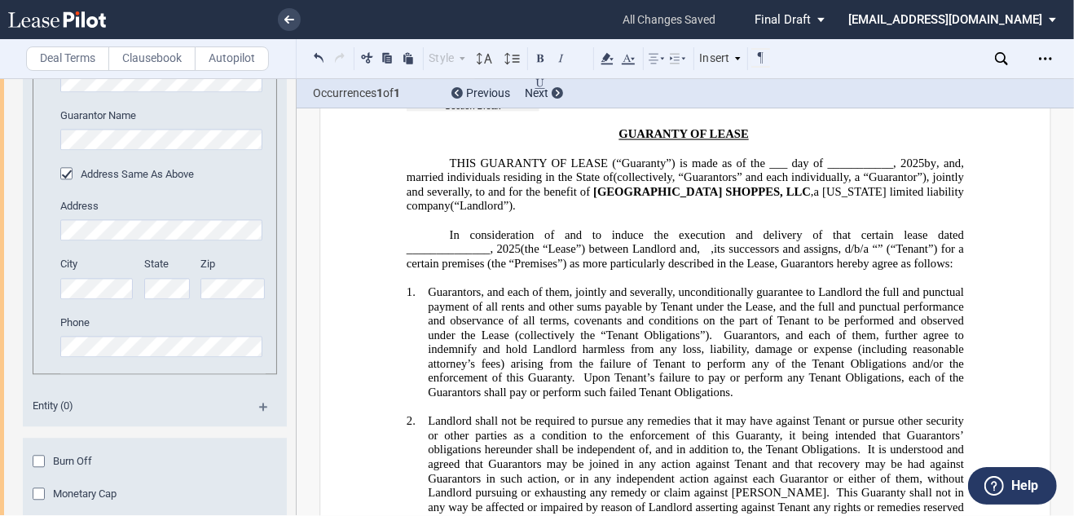
click at [457, 55] on div "Style" at bounding box center [445, 58] width 39 height 21
click at [635, 59] on icon at bounding box center [629, 59] width 20 height 20
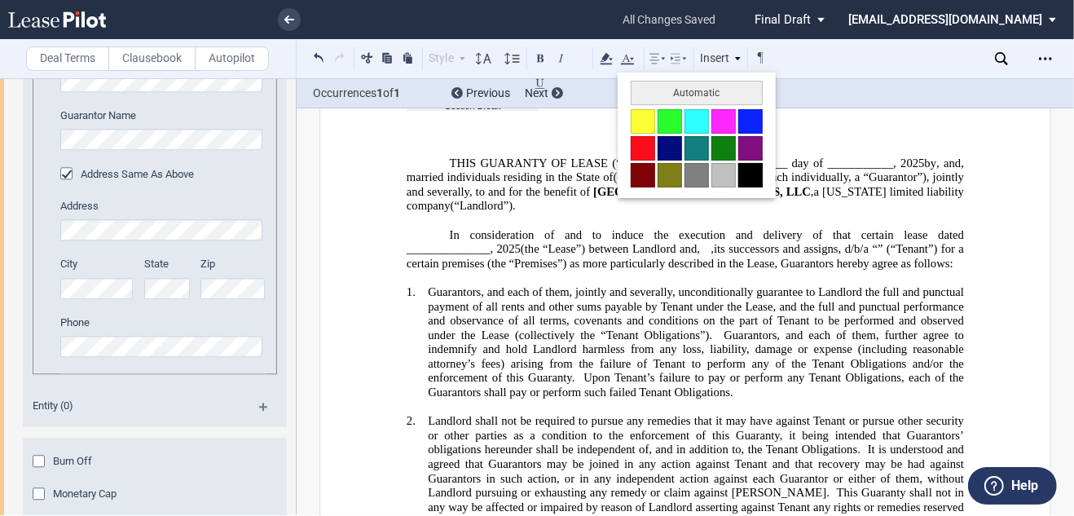
click at [751, 174] on button at bounding box center [750, 175] width 24 height 24
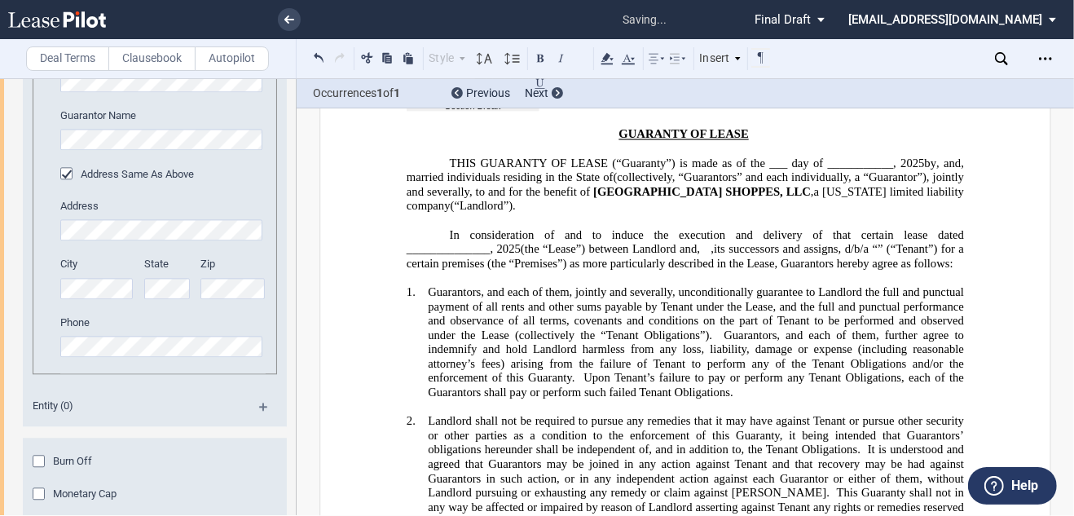
click at [321, 59] on button at bounding box center [319, 58] width 19 height 20
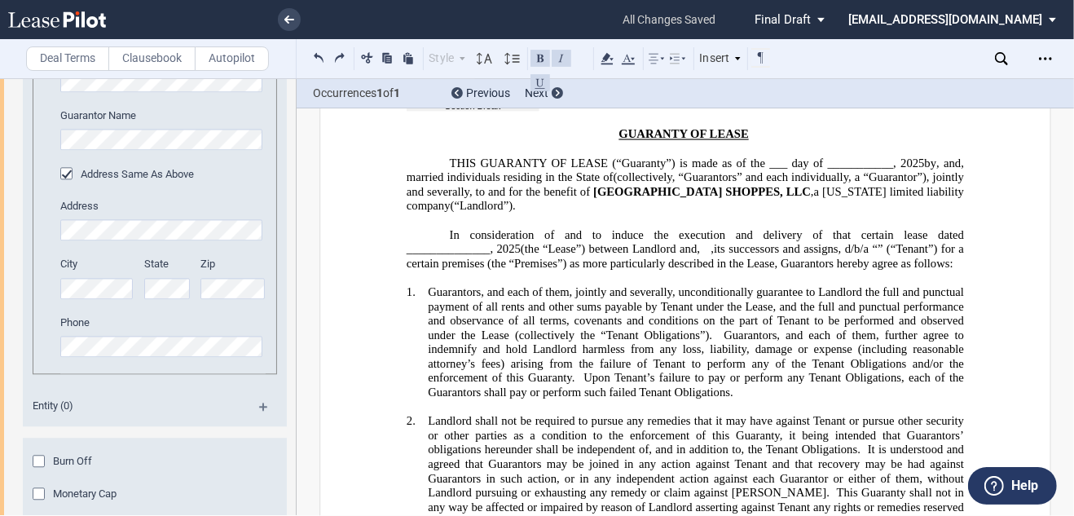
drag, startPoint x: 544, startPoint y: 325, endPoint x: 562, endPoint y: 320, distance: 18.6
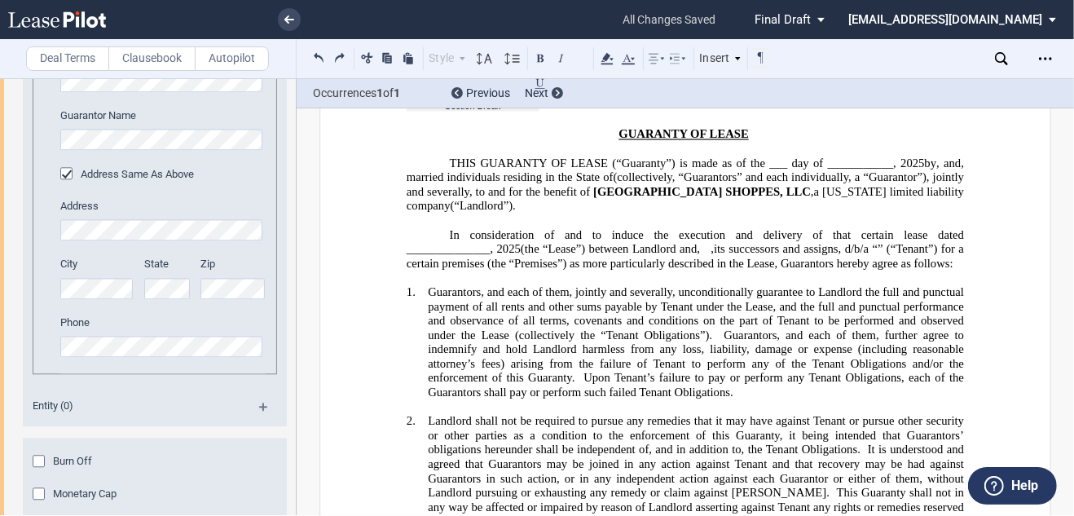
click at [320, 59] on button at bounding box center [319, 58] width 19 height 20
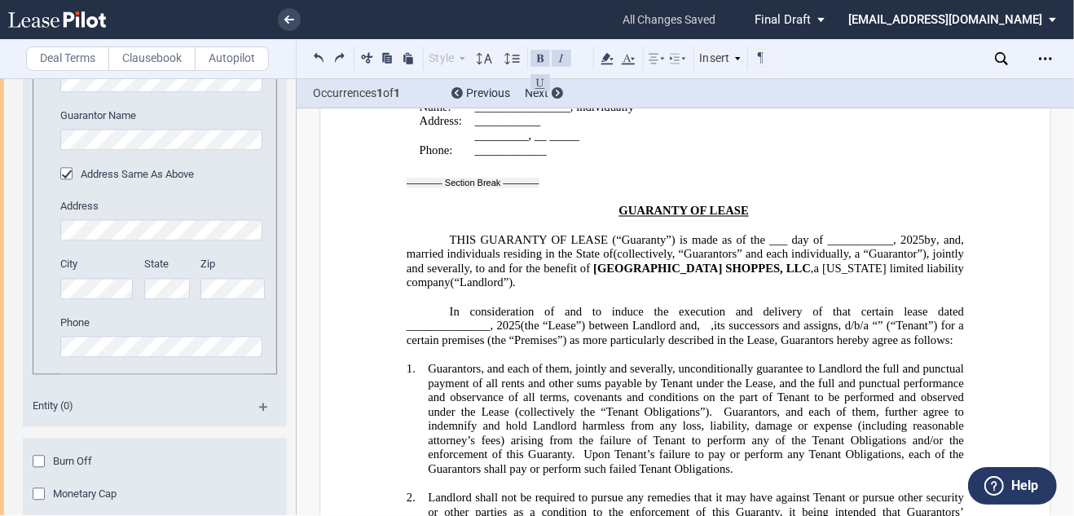
scroll to position [44257, 0]
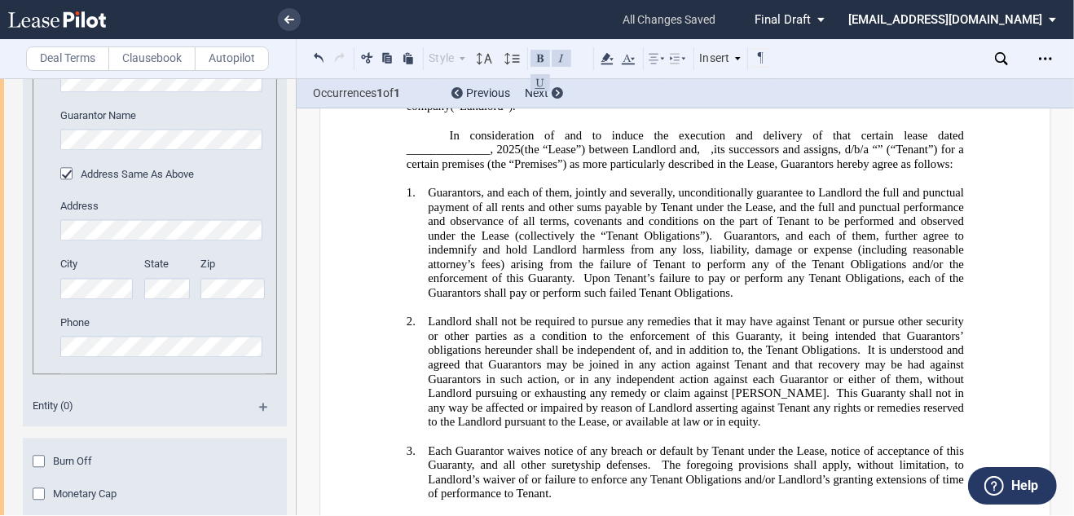
scroll to position [44313, 0]
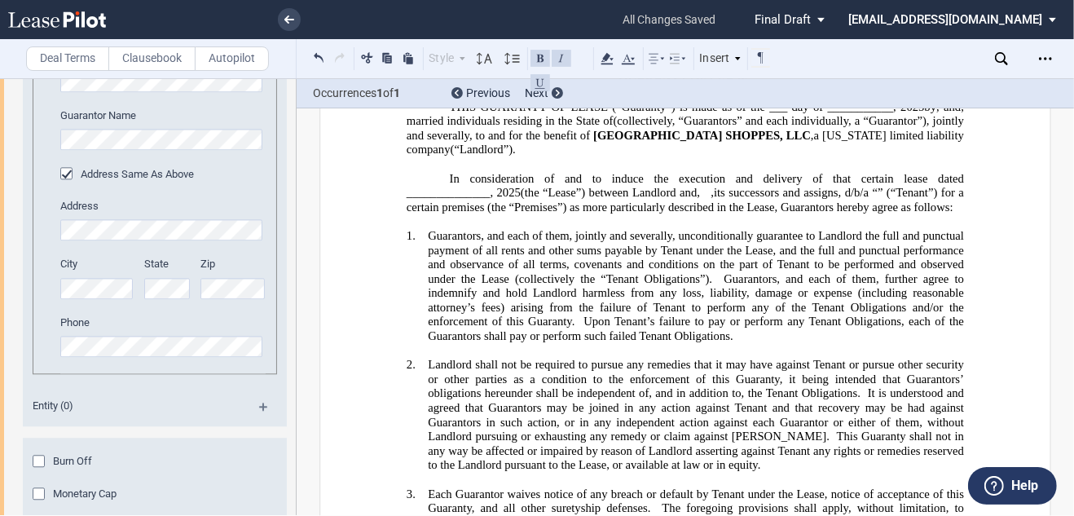
drag, startPoint x: 402, startPoint y: 274, endPoint x: 413, endPoint y: 271, distance: 11.7
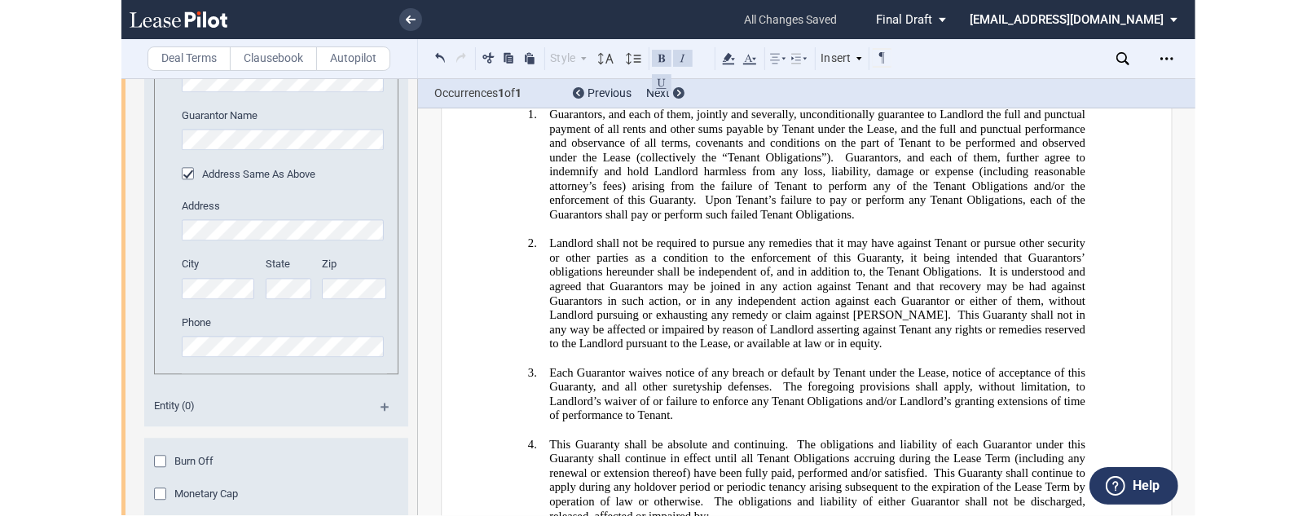
scroll to position [44305, 0]
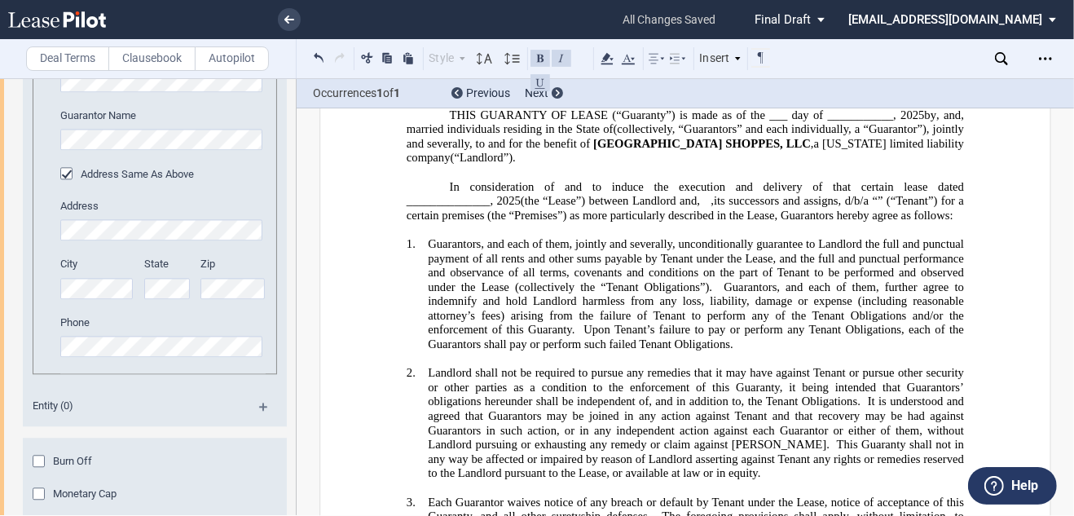
drag, startPoint x: 398, startPoint y: 282, endPoint x: 552, endPoint y: 284, distance: 154.8
drag, startPoint x: 541, startPoint y: 284, endPoint x: 370, endPoint y: 55, distance: 286.5
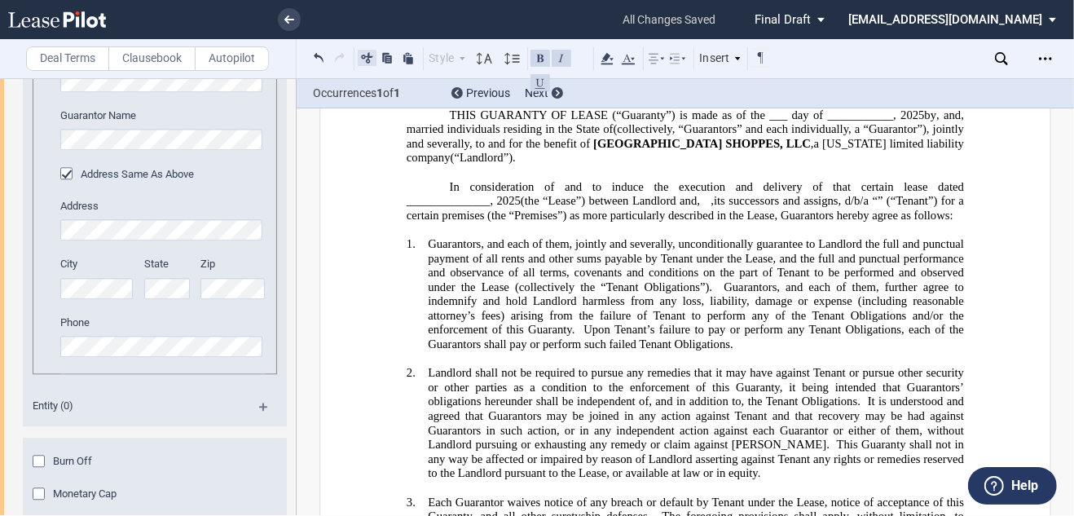
click at [370, 55] on button at bounding box center [367, 58] width 19 height 20
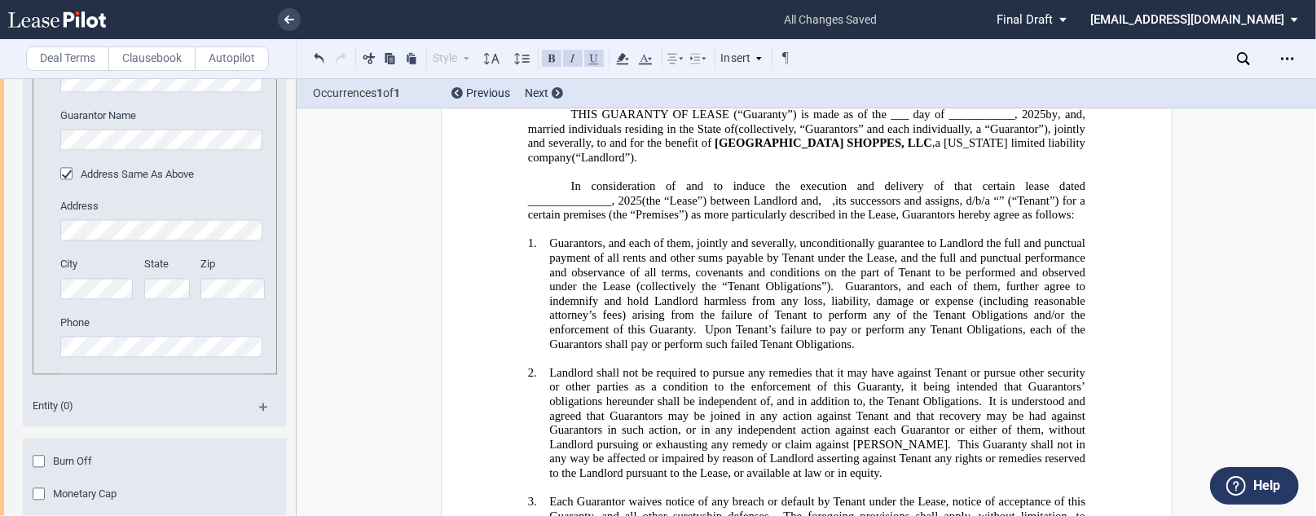
click at [1073, 477] on icon at bounding box center [1236, 486] width 20 height 20
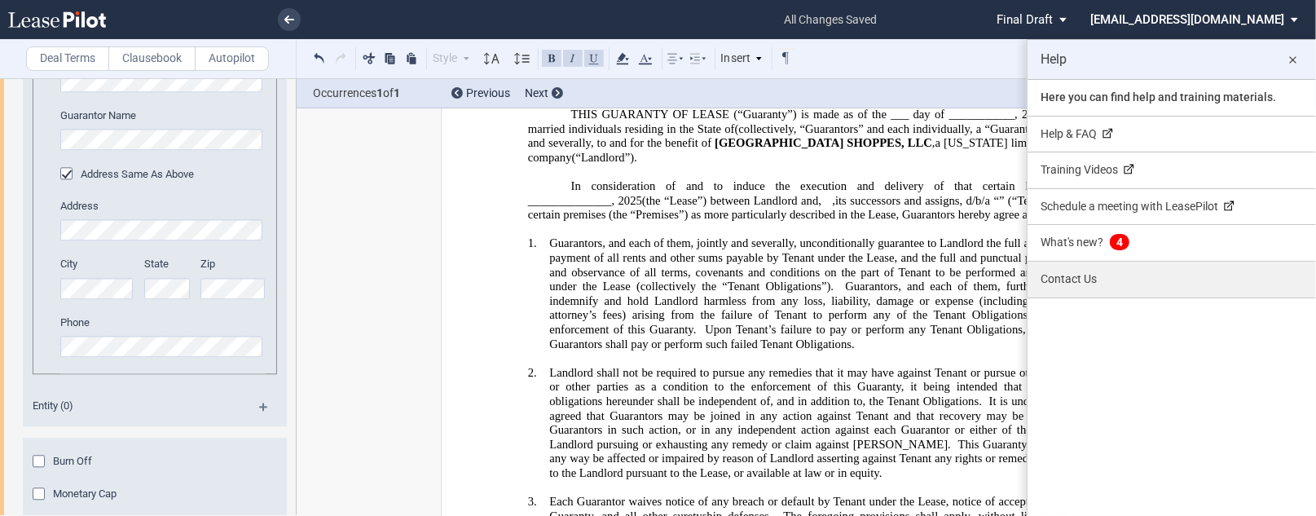
click at [1073, 279] on link "Contact Us" at bounding box center [1172, 280] width 288 height 36
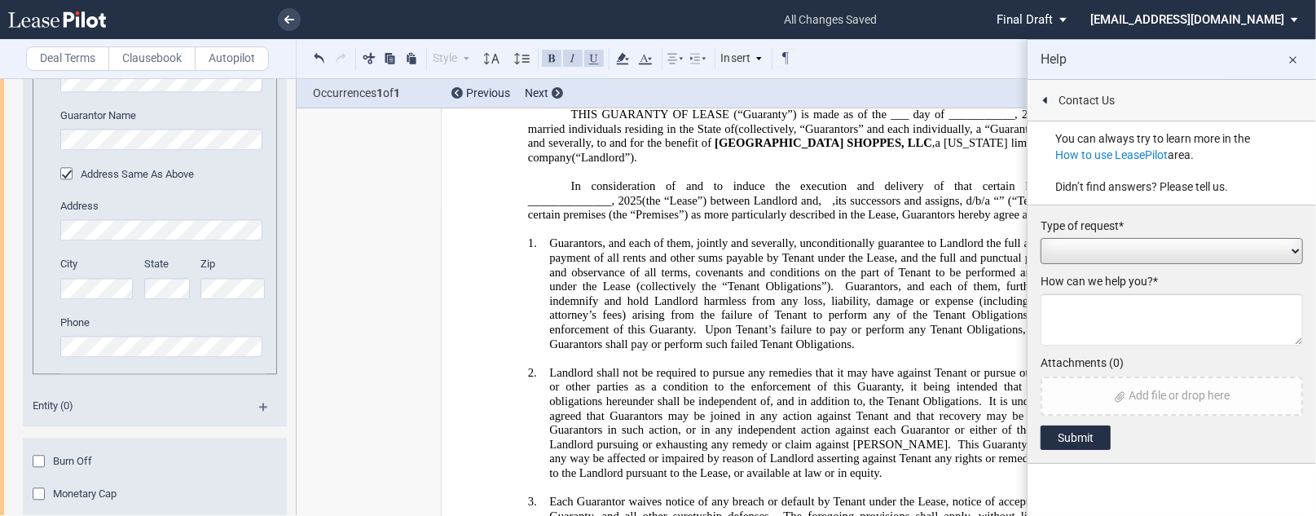
click at [1073, 253] on select "Add / Change Asset Feature Request Formatting Issue Language Revisions Add New …" at bounding box center [1172, 251] width 262 height 26
select select "feature_request"
click at [1041, 238] on select "Add / Change Asset Feature Request Formatting Issue Language Revisions Add New …" at bounding box center [1172, 251] width 262 height 26
click at [1073, 310] on textarea at bounding box center [1172, 319] width 262 height 52
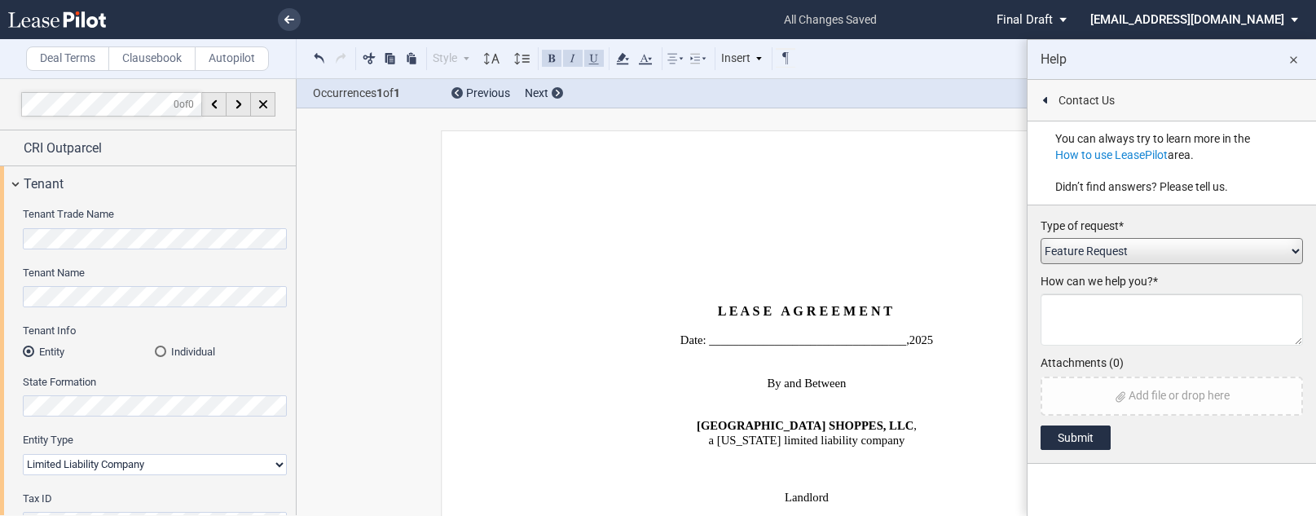
select select "limited liability company"
select select "feature_request"
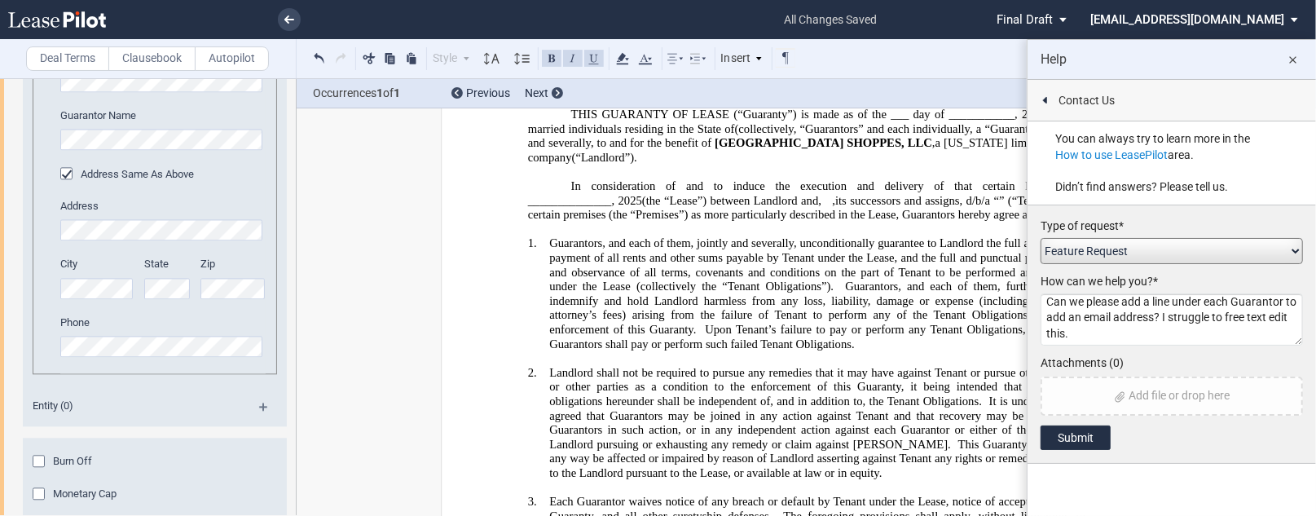
click at [1259, 322] on textarea "Can we please add a line under each Guarantor to add an email address? I strugg…" at bounding box center [1172, 319] width 262 height 52
click at [1296, 312] on textarea "Can we please add a line under each Guarantor to add an email address? I strugg…" at bounding box center [1172, 319] width 262 height 52
click at [1226, 310] on textarea "Can we please add a line under each Guarantor to add an email address? I strugg…" at bounding box center [1172, 319] width 262 height 52
click at [1235, 315] on textarea "Can we please add a line under each Guarantor to add an email address? I strugg…" at bounding box center [1172, 319] width 262 height 52
click at [1123, 332] on textarea "Can we please add a line under each Guarantor to add an email address? I strugg…" at bounding box center [1172, 319] width 262 height 52
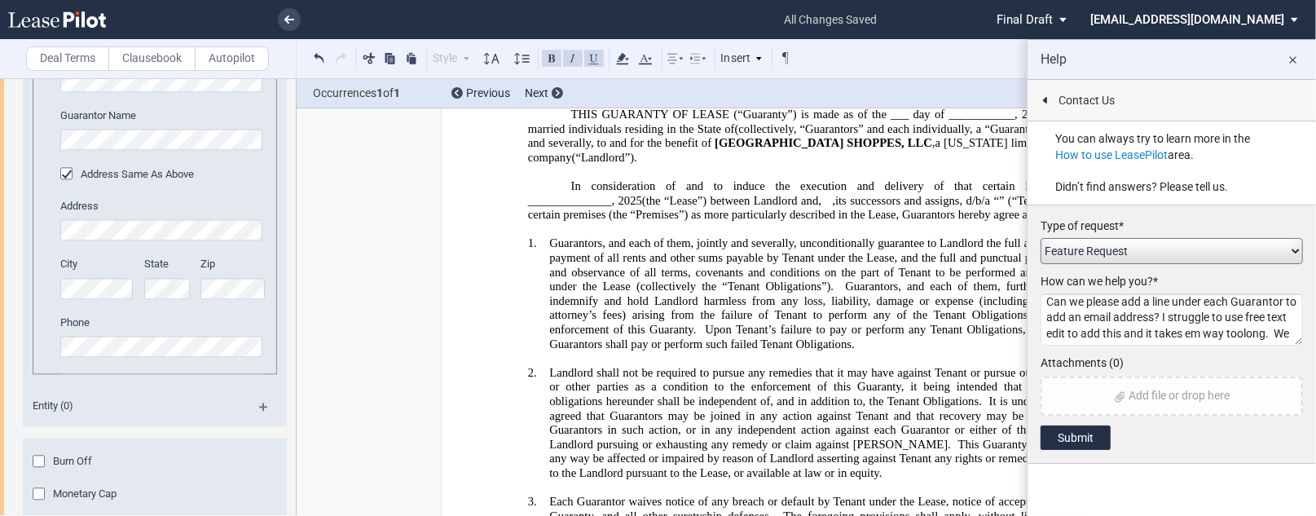
scroll to position [11, 0]
click at [1214, 317] on textarea "Can we please add a line under each Guarantor to add an email address? I strugg…" at bounding box center [1172, 319] width 262 height 52
click at [1063, 337] on textarea "Can we please add a line under each Guarantor to add an email address? I strugg…" at bounding box center [1172, 319] width 262 height 52
click at [1044, 300] on textarea "Can we please add a line under each Guarantor to add an email address? I strugg…" at bounding box center [1172, 319] width 262 height 52
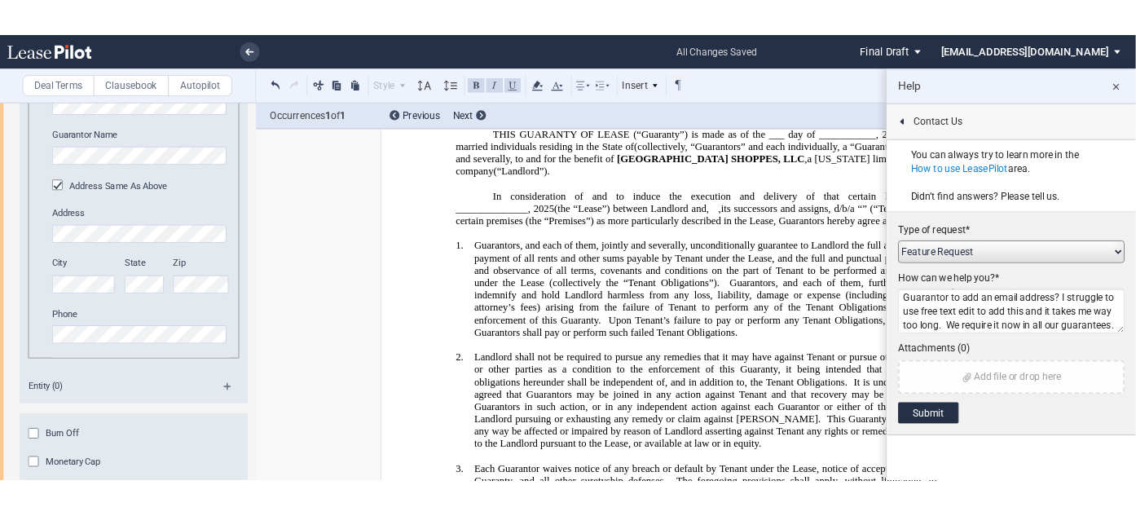
scroll to position [29, 0]
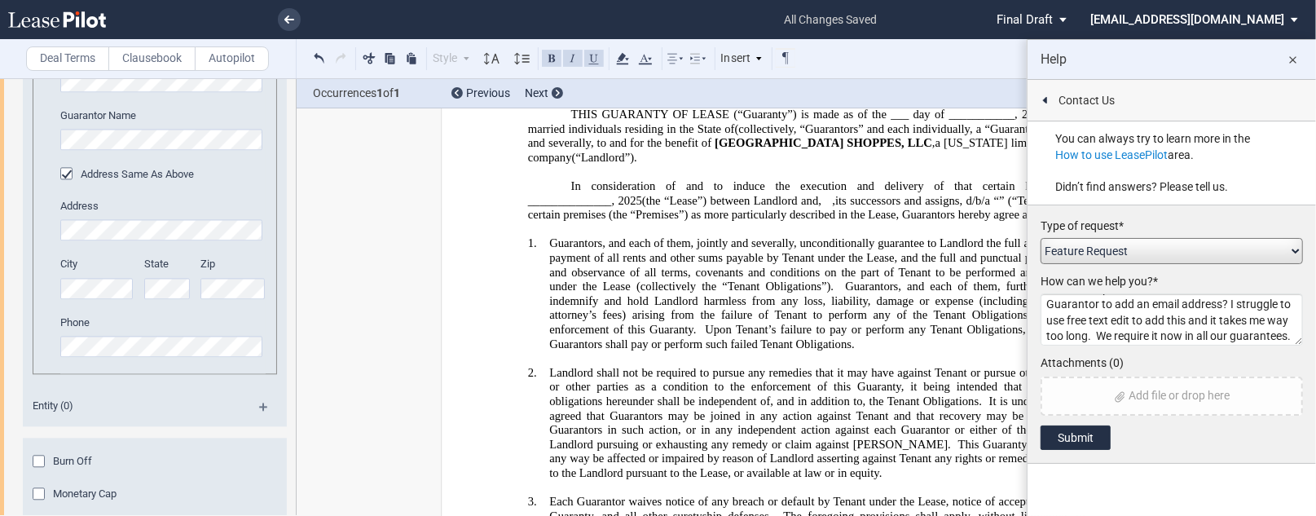
click at [1134, 329] on textarea "Hi. Can we please add a line under each Guarantor to add an email address? I st…" at bounding box center [1172, 319] width 262 height 52
type textarea "Hi. Can we please add a line under each Guarantor to add an email address? I st…"
click at [1080, 429] on button "Submit" at bounding box center [1076, 437] width 70 height 24
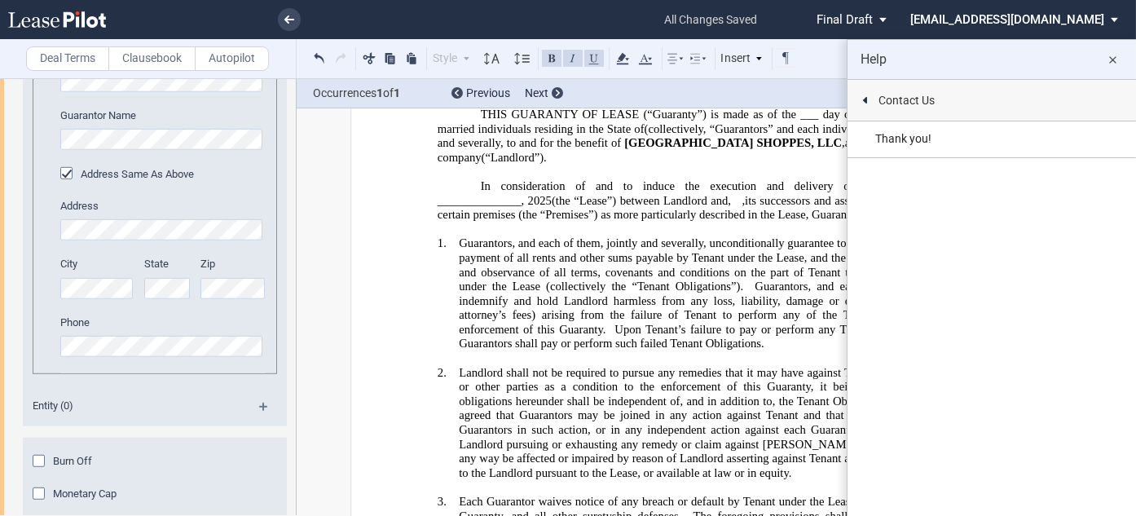
drag, startPoint x: 588, startPoint y: 284, endPoint x: 551, endPoint y: 281, distance: 37.6
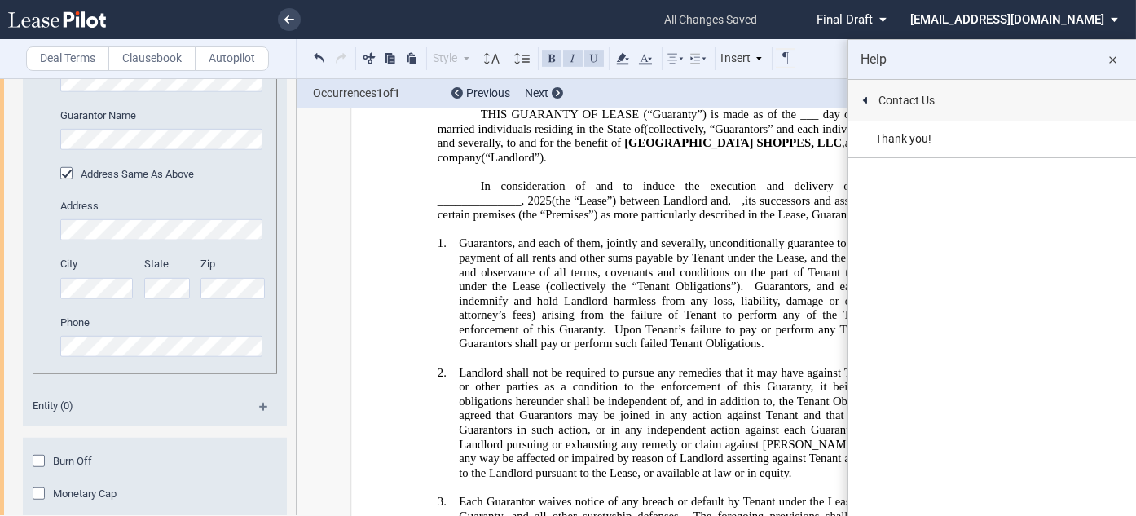
drag, startPoint x: 425, startPoint y: 284, endPoint x: 593, endPoint y: 284, distance: 168.7
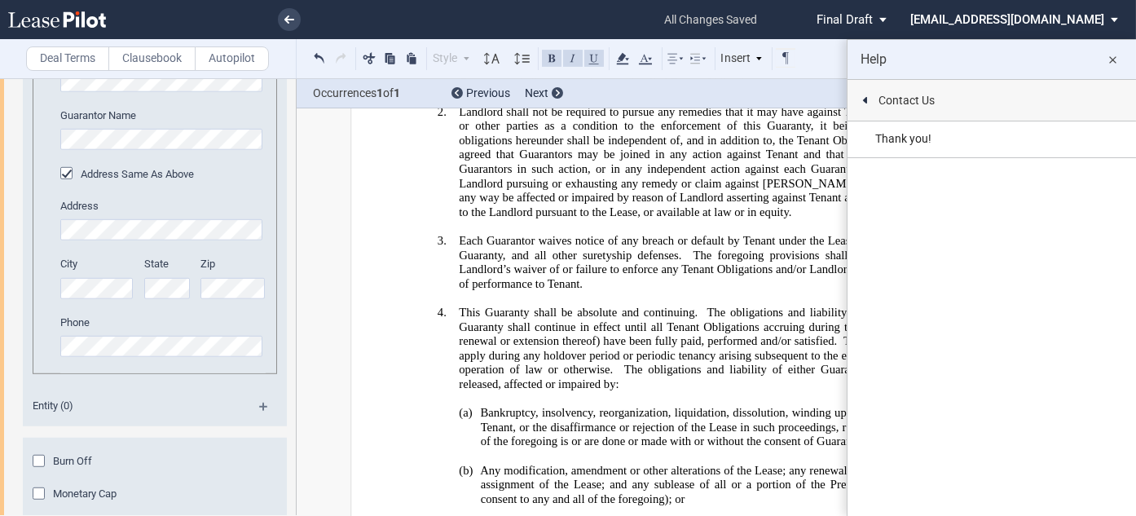
scroll to position [44305, 0]
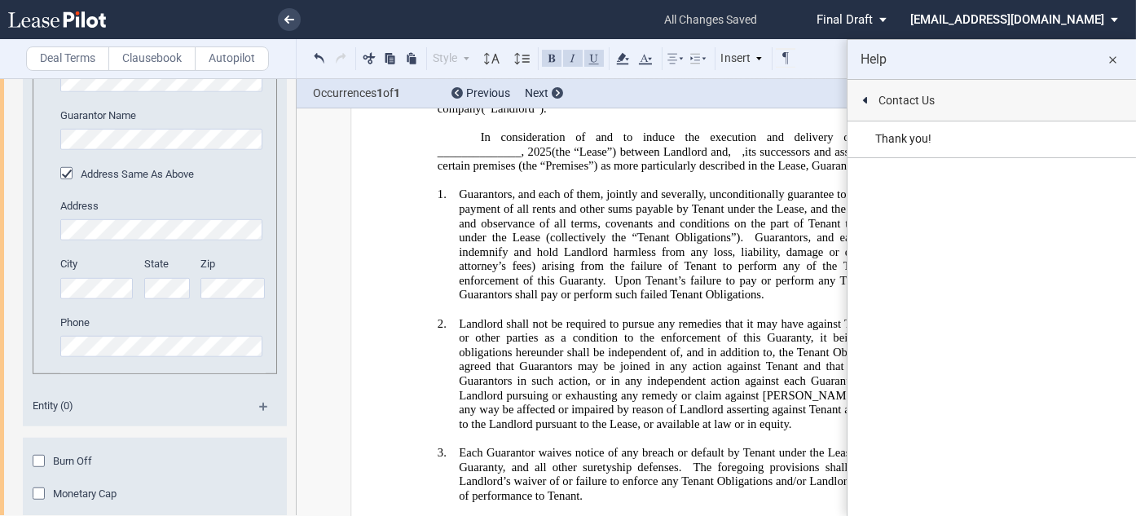
scroll to position [44370, 0]
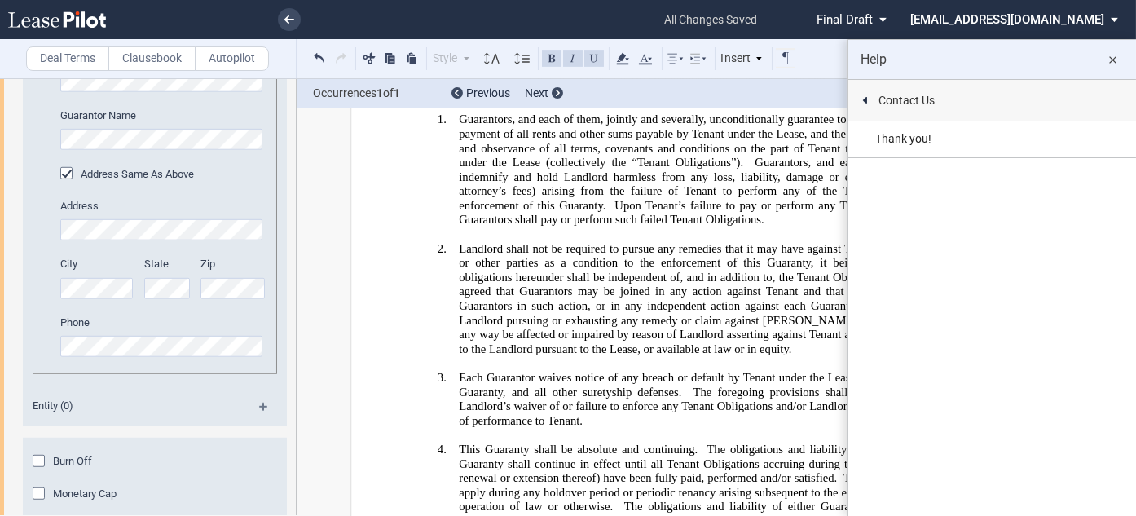
scroll to position [44168, 0]
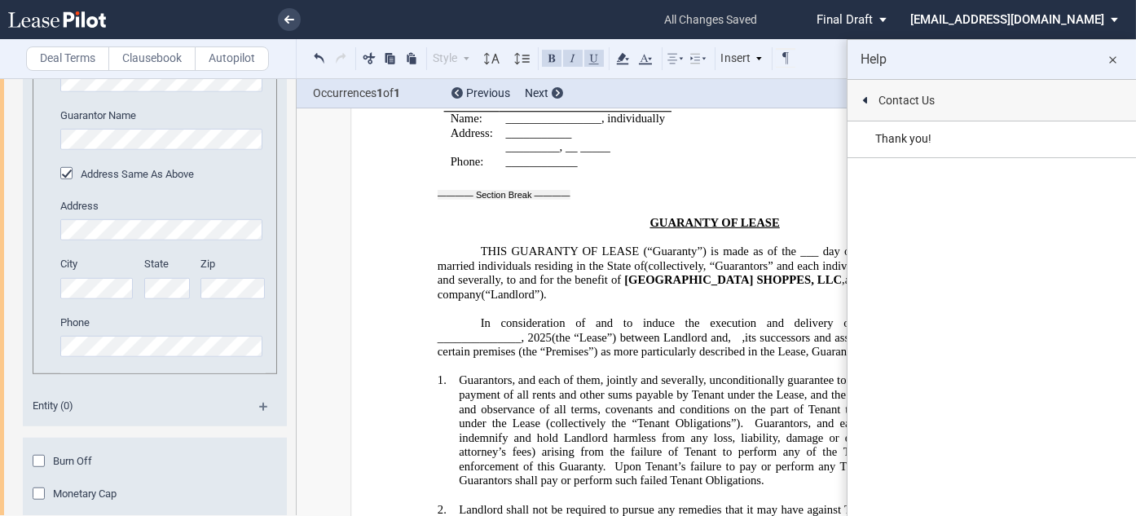
drag, startPoint x: 580, startPoint y: 297, endPoint x: 501, endPoint y: 289, distance: 79.5
click at [316, 56] on button at bounding box center [320, 58] width 20 height 20
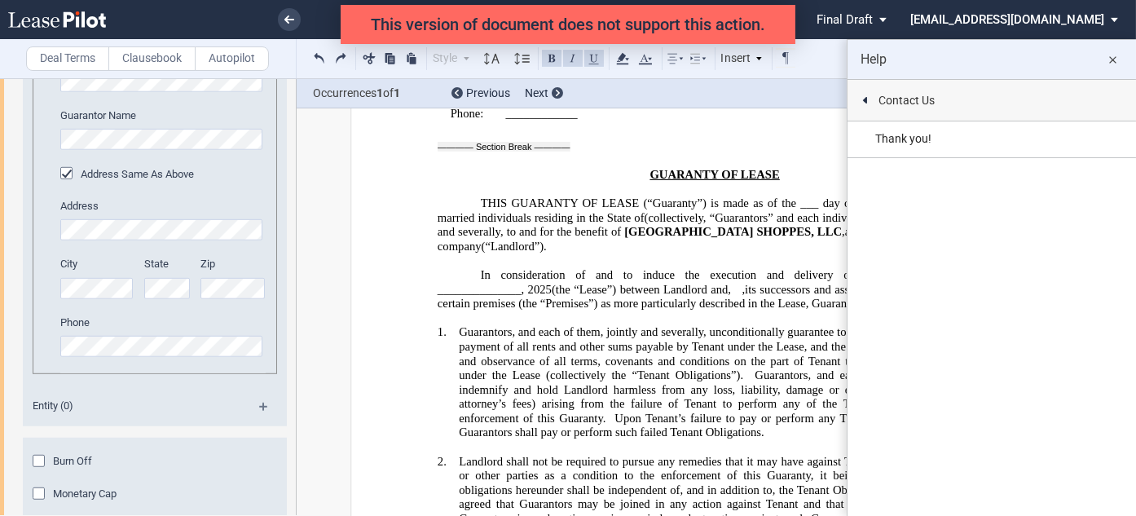
scroll to position [44364, 0]
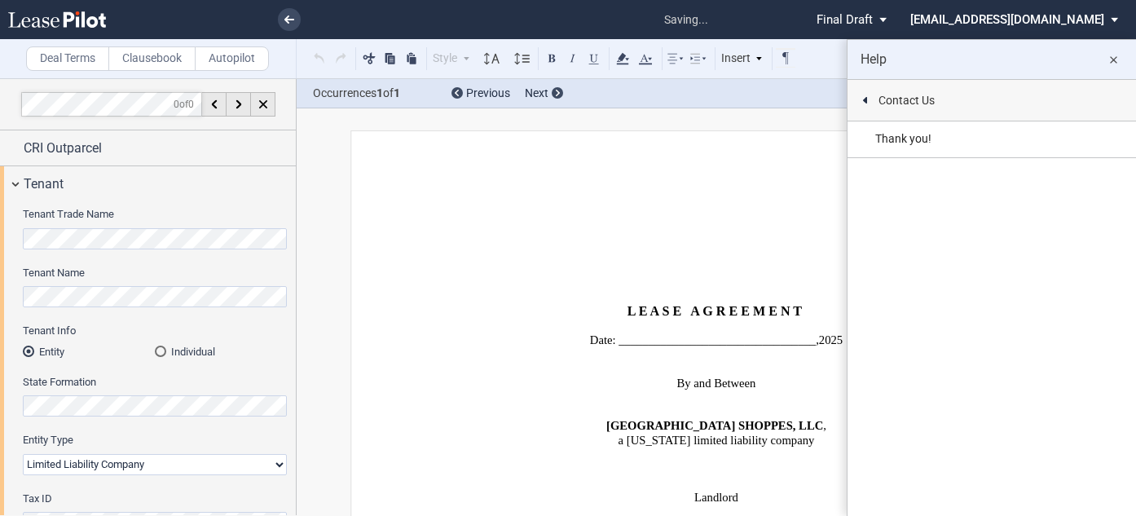
select select "limited liability company"
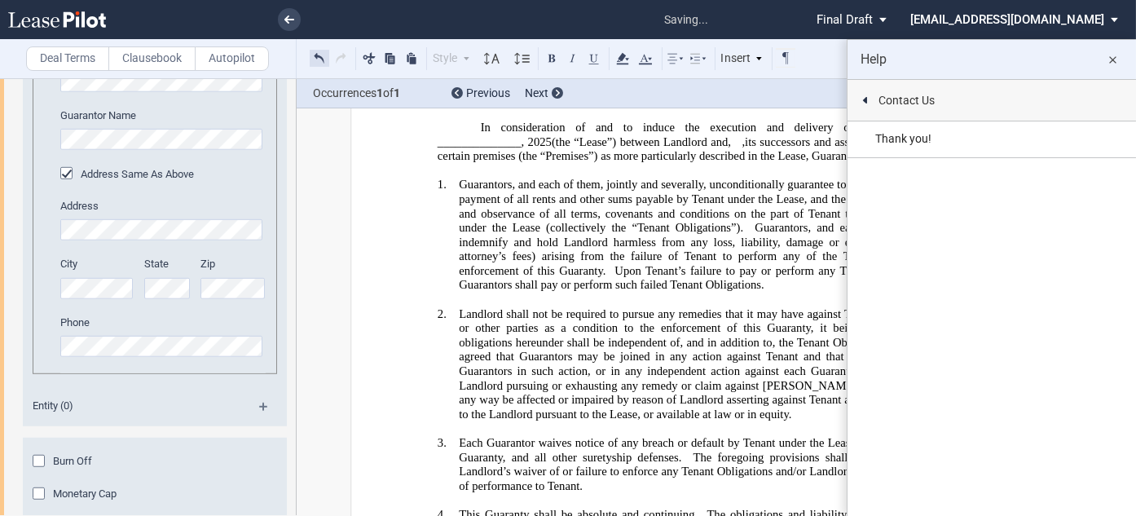
click at [317, 54] on button at bounding box center [320, 58] width 20 height 20
click at [1111, 59] on md-icon "close" at bounding box center [1113, 61] width 20 height 20
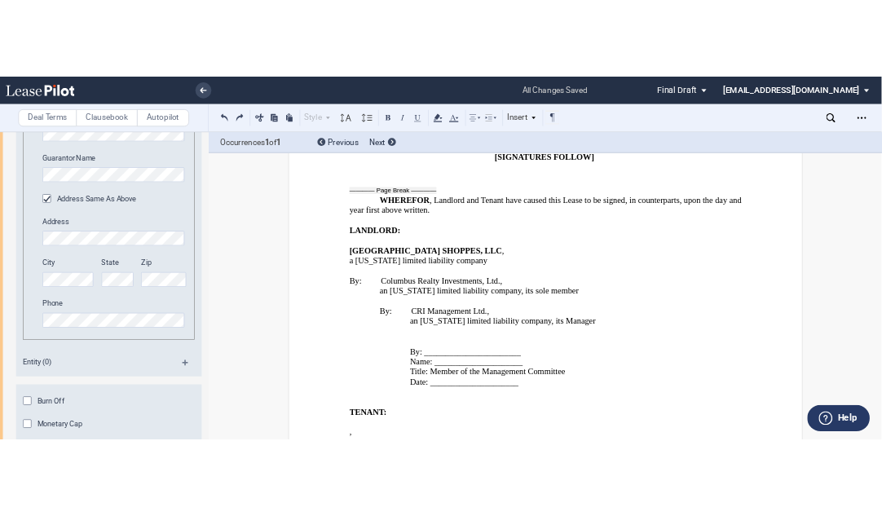
scroll to position [23920, 0]
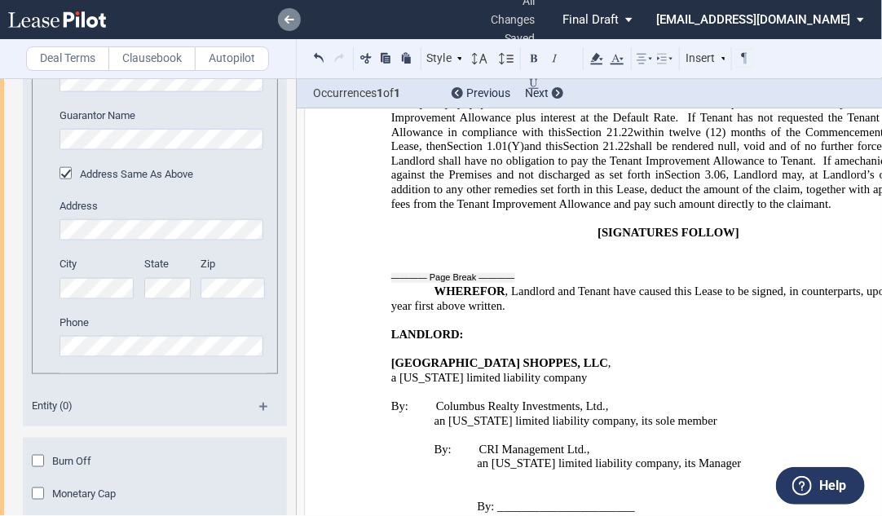
click at [290, 22] on icon at bounding box center [289, 19] width 10 height 8
